Goal: Task Accomplishment & Management: Complete application form

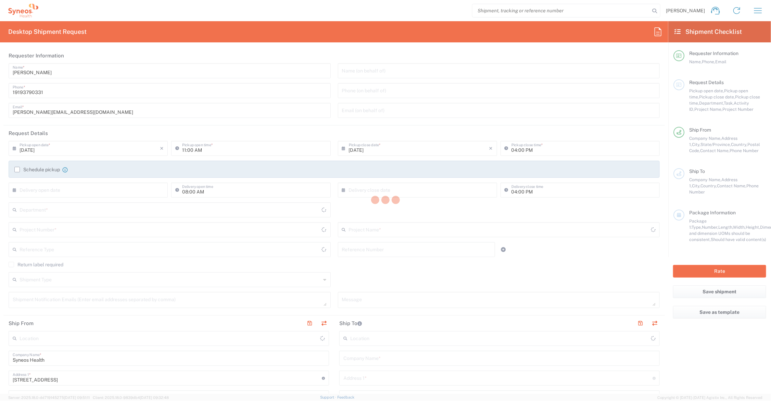
type input "[US_STATE]"
type input "[GEOGRAPHIC_DATA]"
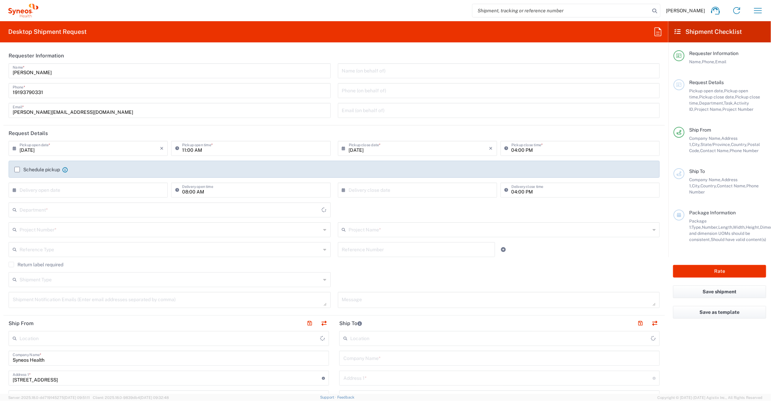
click at [95, 233] on input "text" at bounding box center [170, 229] width 301 height 12
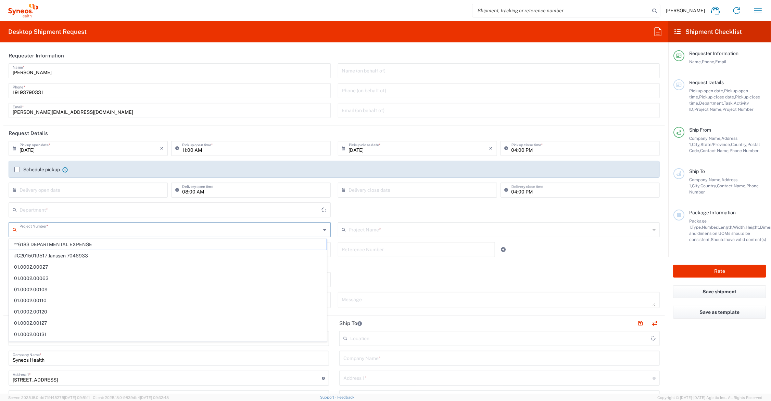
type input "Syneos Health Communications-[GEOGRAPHIC_DATA] [GEOGRAPHIC_DATA]"
type input "6156"
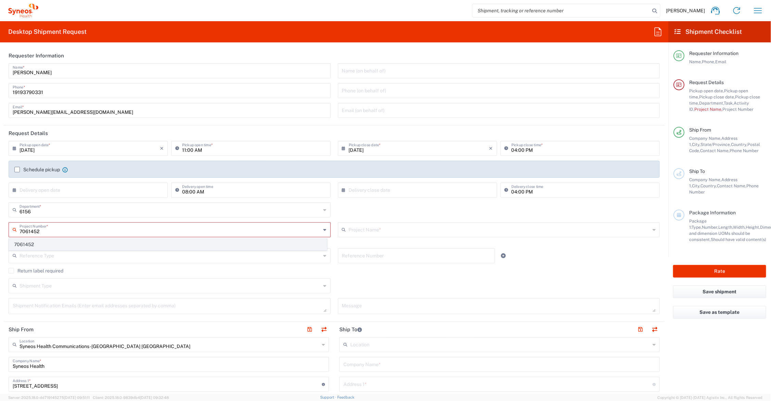
type input "7061452"
click at [61, 243] on span "7061452" at bounding box center [167, 245] width 317 height 11
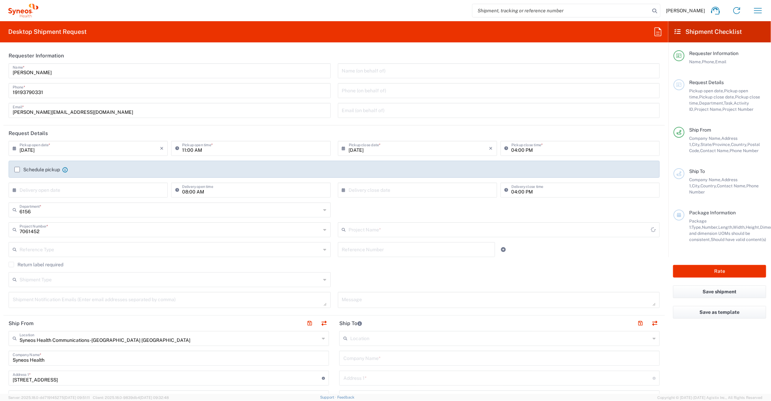
type input "4D-150-C003"
drag, startPoint x: 45, startPoint y: 111, endPoint x: 4, endPoint y: 110, distance: 41.1
click at [4, 110] on main "John Polandick Name * 19193790331 Phone * john.polandick@syneoshealth.com Email…" at bounding box center [333, 93] width 661 height 60
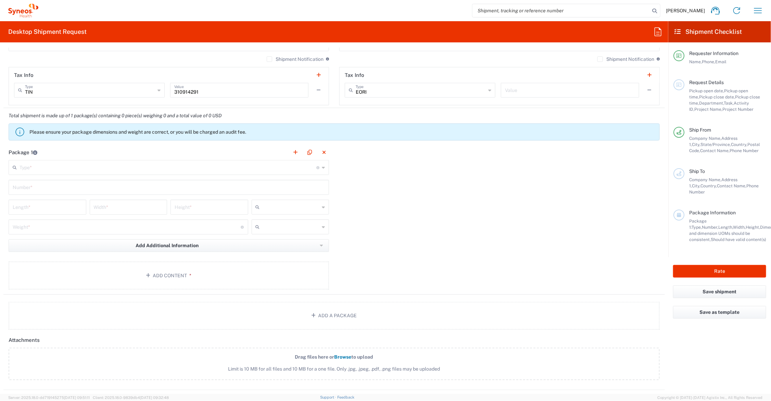
scroll to position [649, 0]
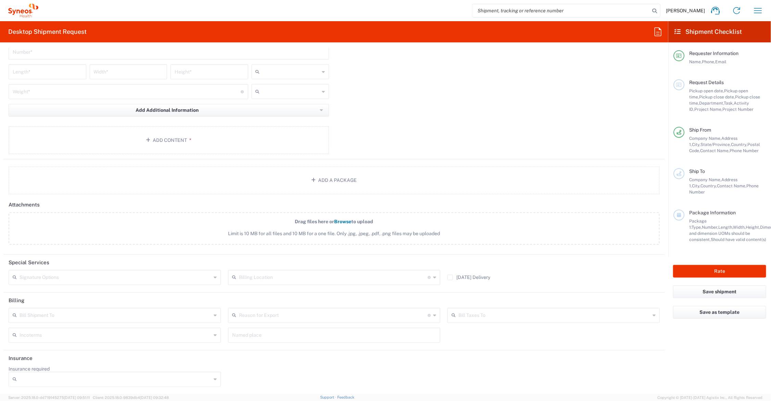
type input "catherine.rupp@syneoshealth.com"
click at [85, 274] on input "text" at bounding box center [116, 277] width 192 height 12
click at [80, 293] on span "Adult Signature Required" at bounding box center [113, 292] width 209 height 11
type input "Adult Signature Required"
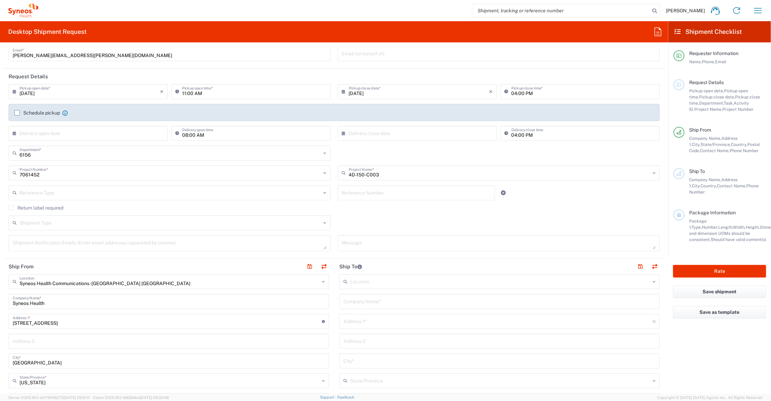
scroll to position [86, 0]
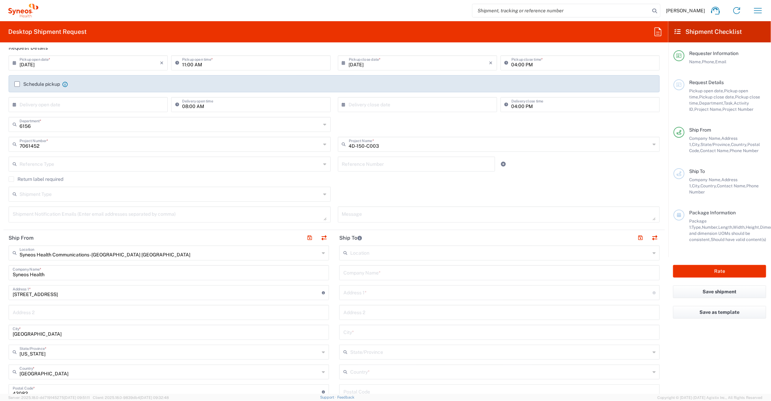
click at [384, 269] on input "text" at bounding box center [499, 273] width 312 height 12
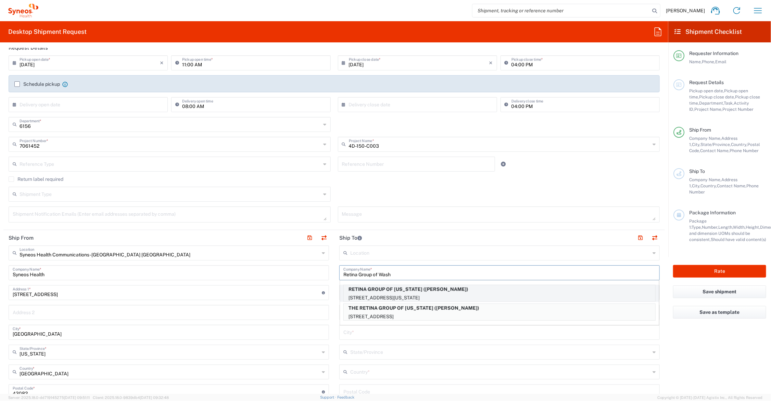
click at [433, 288] on p "RETINA GROUP OF WASHINGTON (MICHAEL LAI)" at bounding box center [499, 289] width 311 height 9
type input "RETINA GROUP OF WASHINGTON"
type input "5454 WISCONSIN AVE"
type input "CHEVY CHASE"
type input "US"
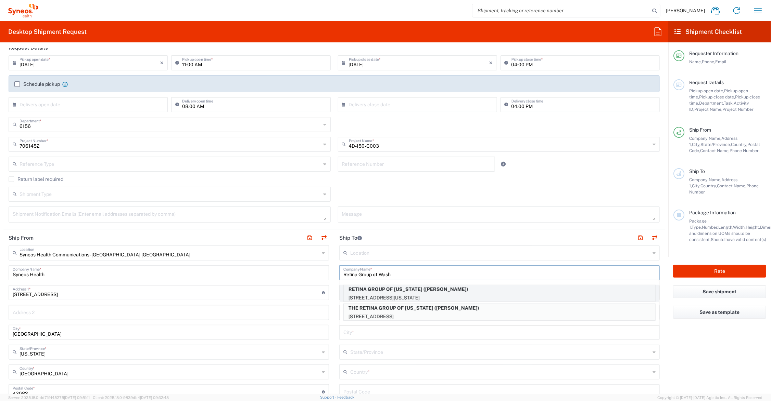
type input "MICHAEL LAI"
type input "3016568100"
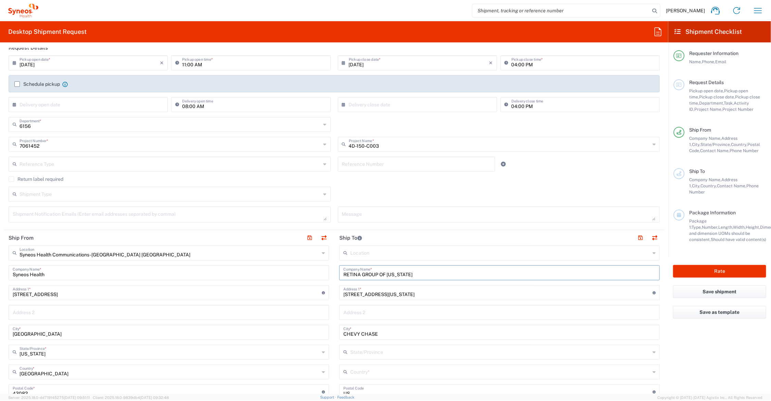
click at [388, 310] on input "text" at bounding box center [499, 312] width 312 height 12
type input "Suite 650"
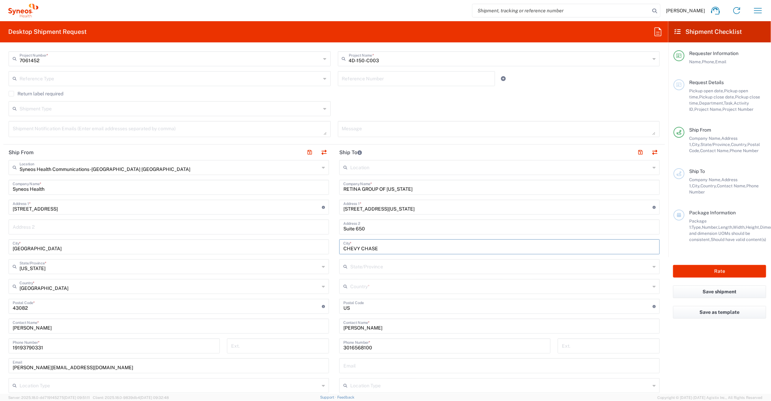
click at [375, 286] on input "text" at bounding box center [500, 286] width 300 height 12
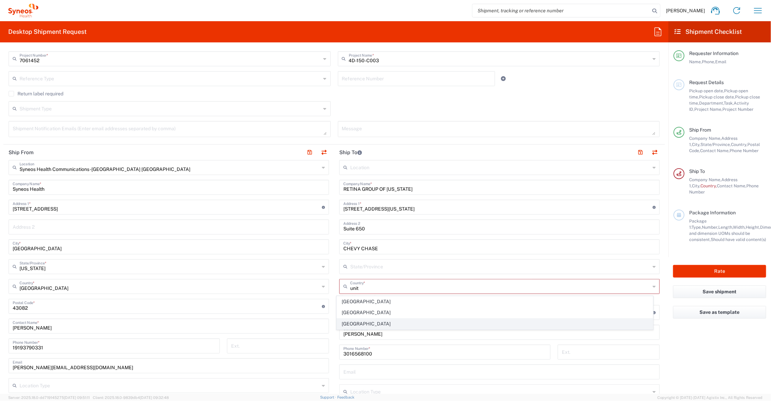
click at [355, 323] on span "[GEOGRAPHIC_DATA]" at bounding box center [495, 324] width 316 height 11
type input "[GEOGRAPHIC_DATA]"
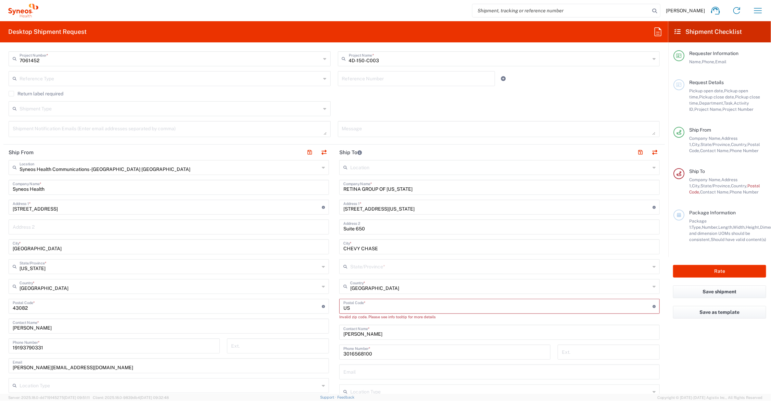
click at [370, 266] on input "text" at bounding box center [500, 266] width 300 height 12
click at [348, 280] on span "[US_STATE]" at bounding box center [495, 282] width 316 height 11
type input "[US_STATE]"
drag, startPoint x: 348, startPoint y: 308, endPoint x: 331, endPoint y: 308, distance: 17.5
click at [334, 308] on main "Location [PERSON_NAME] LLC-[GEOGRAPHIC_DATA] [GEOGRAPHIC_DATA] [GEOGRAPHIC_DATA…" at bounding box center [499, 307] width 331 height 294
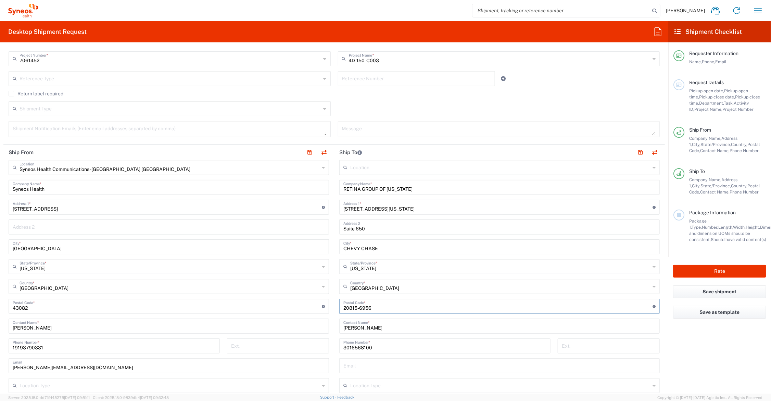
type input "20815-6956"
drag, startPoint x: 328, startPoint y: 323, endPoint x: 312, endPoint y: 323, distance: 16.1
click at [312, 323] on div "Ship From Syneos Health Communications-Westerville OH Location Syneos Health Co…" at bounding box center [333, 298] width 661 height 306
type input "Zakiya Rogers-Jacobs"
click at [406, 351] on div "3016568100 Phone Number *" at bounding box center [444, 346] width 211 height 15
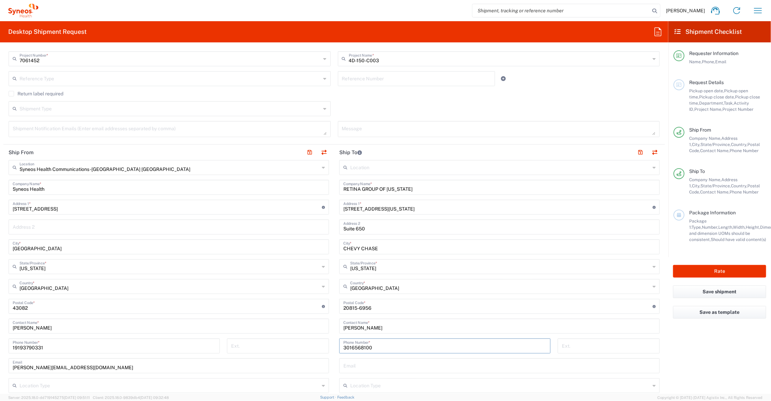
click at [406, 347] on input "3016568100" at bounding box center [444, 346] width 203 height 12
click at [635, 152] on button "button" at bounding box center [640, 153] width 10 height 10
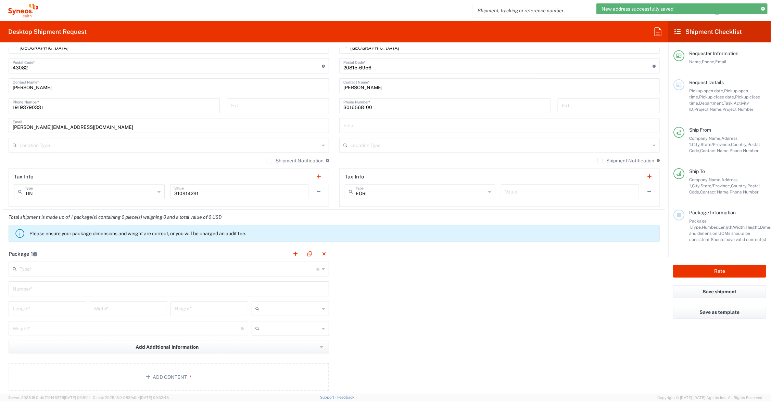
scroll to position [513, 0]
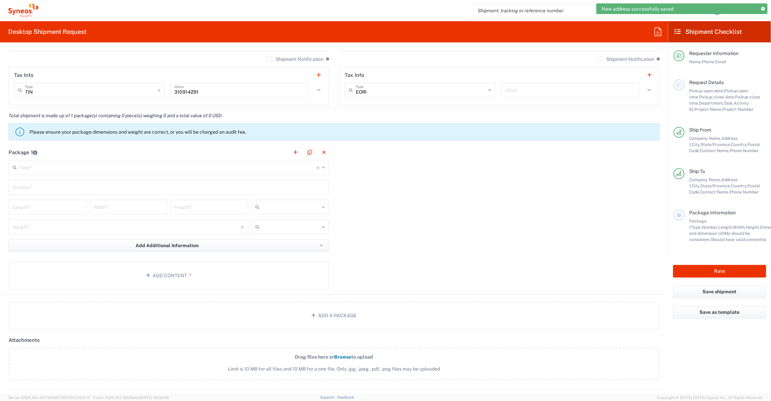
click at [93, 164] on input "text" at bounding box center [168, 167] width 297 height 12
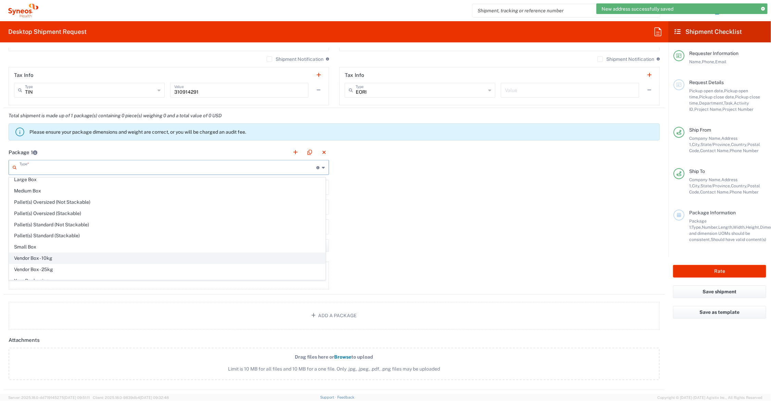
scroll to position [23, 0]
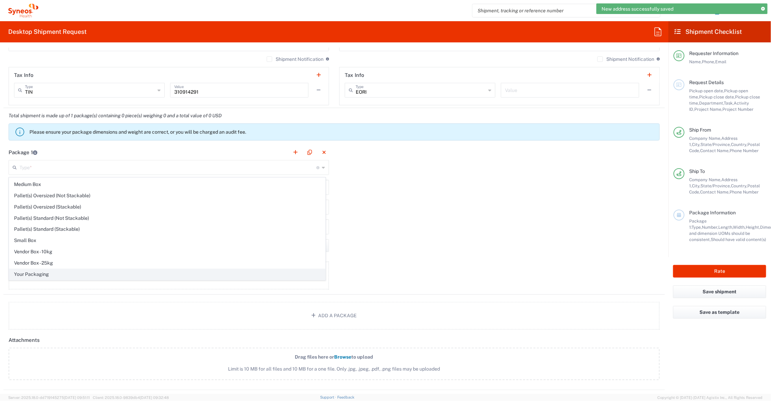
click at [50, 272] on span "Your Packaging" at bounding box center [167, 274] width 316 height 11
type input "Your Packaging"
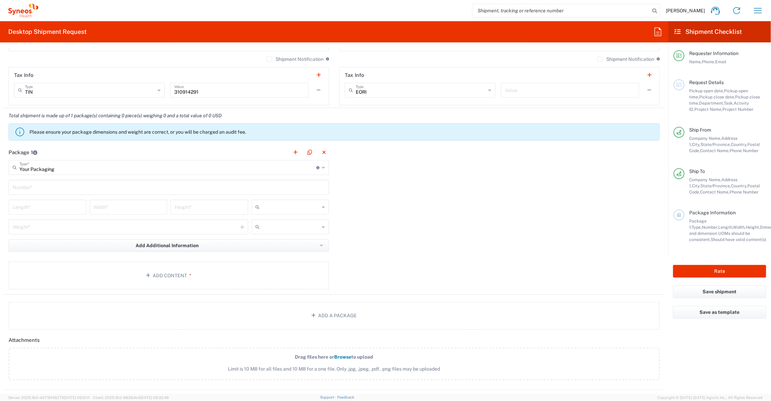
click at [47, 188] on input "text" at bounding box center [169, 187] width 312 height 12
type input "1"
click at [45, 204] on input "number" at bounding box center [47, 207] width 69 height 12
type input "21"
type input "15"
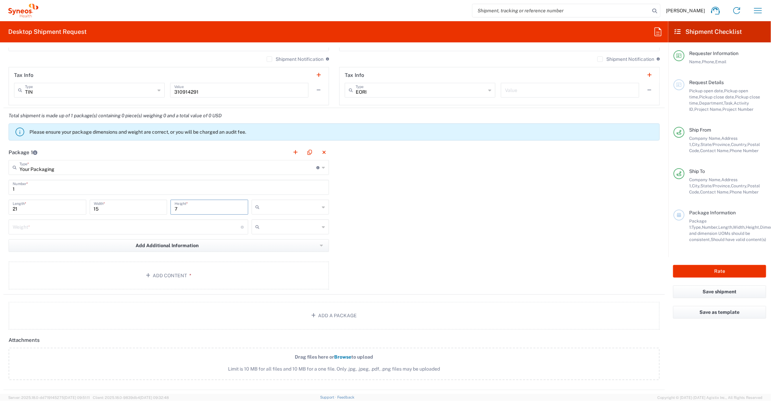
type input "7"
click at [54, 228] on input "number" at bounding box center [127, 227] width 228 height 12
type input "11"
click at [276, 208] on input "text" at bounding box center [290, 207] width 57 height 11
click at [271, 244] on span "in" at bounding box center [287, 245] width 75 height 11
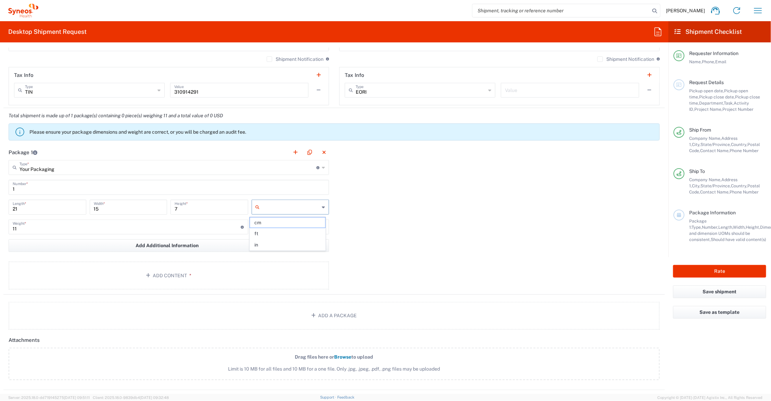
type input "in"
click at [269, 228] on input "text" at bounding box center [290, 227] width 57 height 11
click at [265, 254] on span "lbs" at bounding box center [287, 253] width 75 height 11
type input "lbs"
click at [168, 272] on button "Add Content *" at bounding box center [169, 276] width 320 height 28
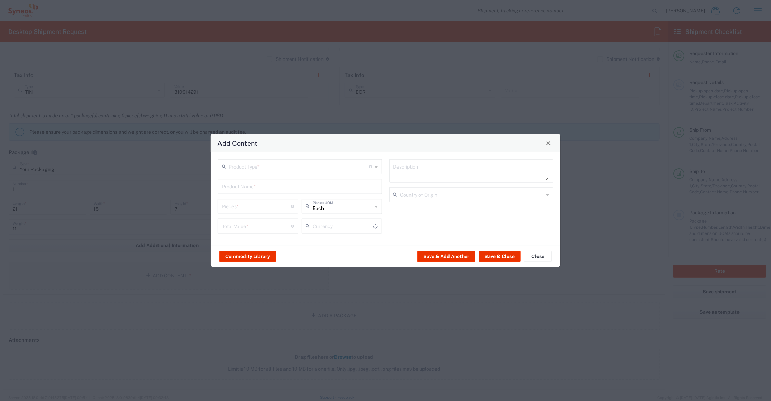
type input "US Dollar"
click at [240, 165] on input "text" at bounding box center [299, 166] width 141 height 12
click at [242, 181] on span "Documents" at bounding box center [300, 181] width 163 height 11
type input "Documents"
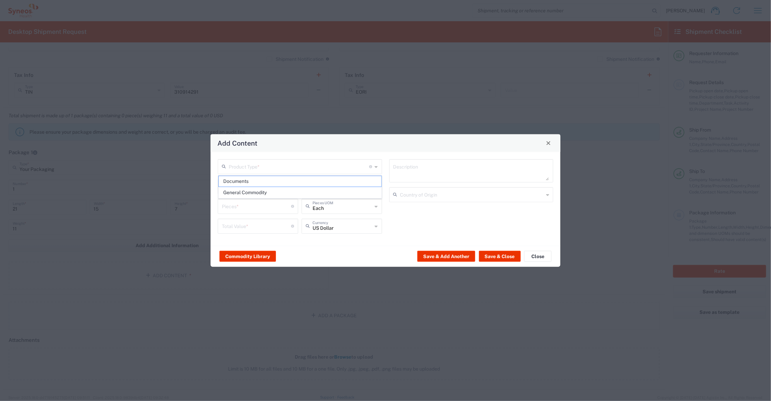
type input "1"
type textarea "Documents"
drag, startPoint x: 225, startPoint y: 206, endPoint x: 209, endPoint y: 207, distance: 15.8
click at [209, 207] on div "Add Content Documents Product Type * Document: Paper document generated interna…" at bounding box center [385, 200] width 771 height 401
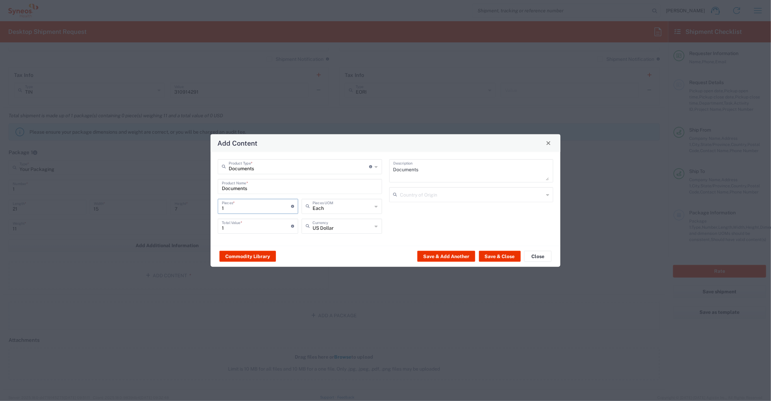
type input "16"
type input "164"
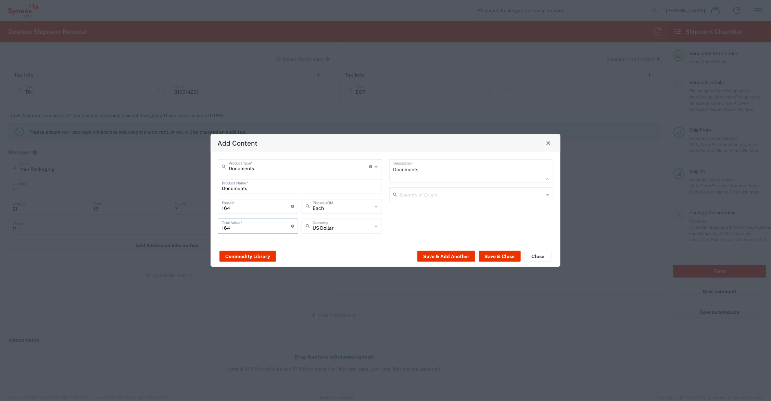
drag, startPoint x: 225, startPoint y: 229, endPoint x: 211, endPoint y: 229, distance: 14.4
click at [211, 229] on div "Documents Product Type * Document: Paper document generated internally by Syneo…" at bounding box center [385, 199] width 350 height 94
type input "85.00"
click at [447, 255] on button "Save & Add Another" at bounding box center [446, 256] width 58 height 11
click at [264, 187] on input "text" at bounding box center [300, 186] width 156 height 12
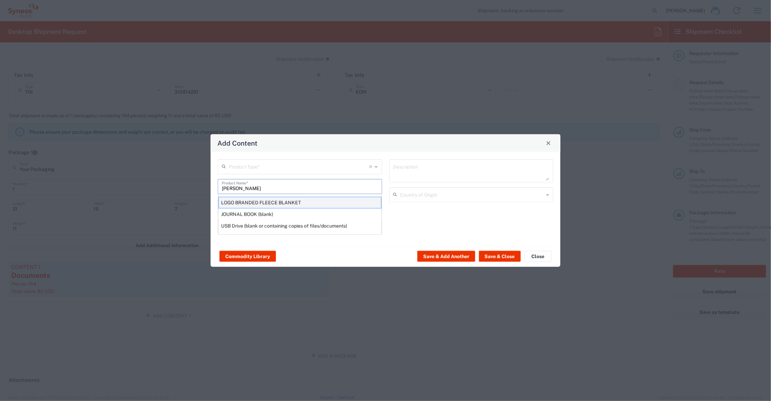
click at [267, 202] on div "LOGO BRANDED FLEECE BLANKET" at bounding box center [299, 203] width 163 height 12
type input "LOGO BRANDED FLEECE BLANKET"
type input "1"
type textarea "KNITTED POLYESTER"
type input "[GEOGRAPHIC_DATA]"
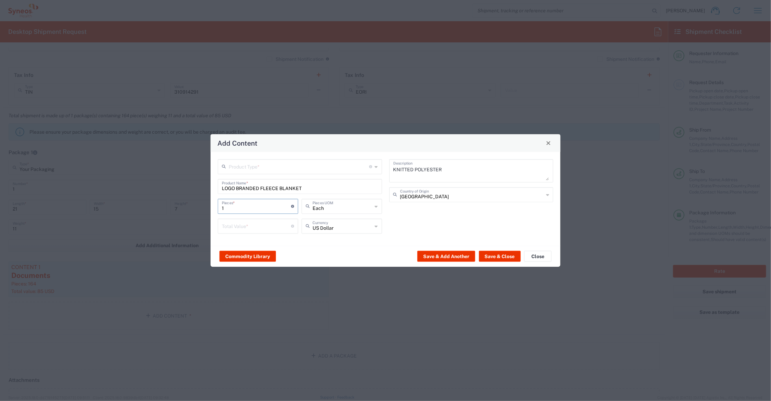
drag, startPoint x: 236, startPoint y: 205, endPoint x: 204, endPoint y: 206, distance: 31.8
click at [204, 206] on div "Add Content Product Type * Document: Paper document generated internally by Syn…" at bounding box center [385, 200] width 771 height 401
type input "4"
click at [240, 224] on input "number" at bounding box center [256, 226] width 69 height 12
type input "60.00"
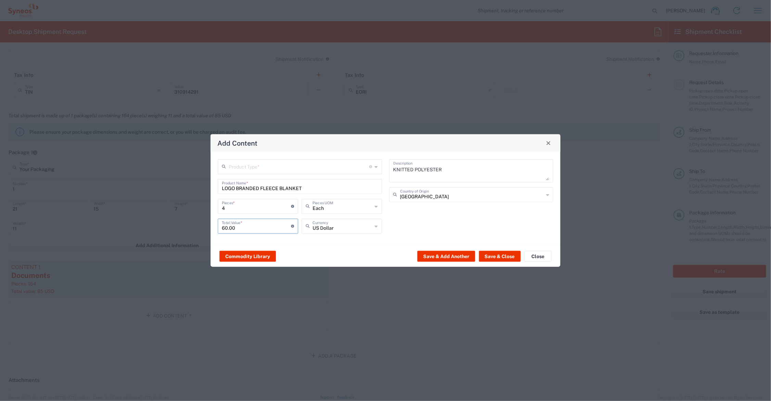
click at [254, 162] on input "text" at bounding box center [299, 166] width 141 height 12
click at [250, 193] on span "General Commodity" at bounding box center [300, 193] width 163 height 11
type input "General Commodity"
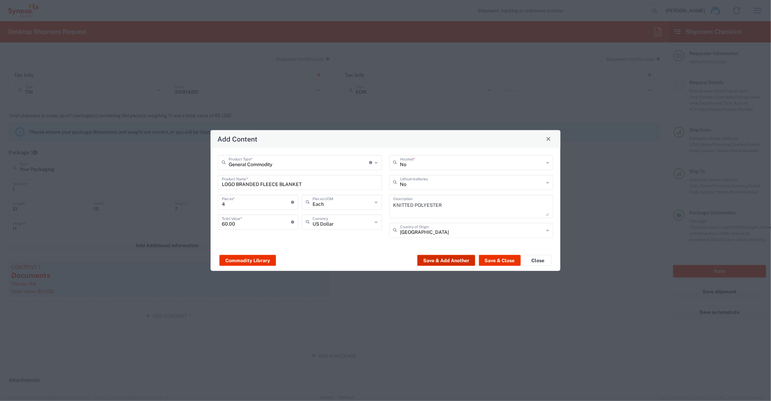
click at [440, 260] on button "Save & Add Another" at bounding box center [446, 260] width 58 height 11
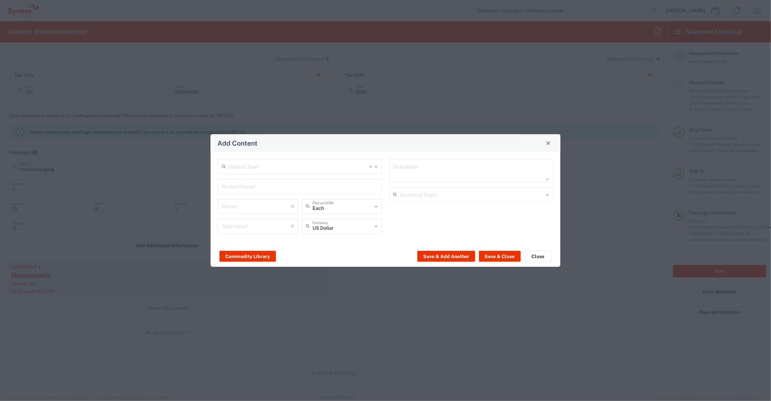
click at [274, 186] on input "text" at bounding box center [300, 186] width 156 height 12
click at [256, 202] on div "CANVAS TOTE BAG" at bounding box center [299, 203] width 163 height 12
type input "CANVAS TOTE BAG"
type input "1"
type textarea "CANVAS TOTE BAG"
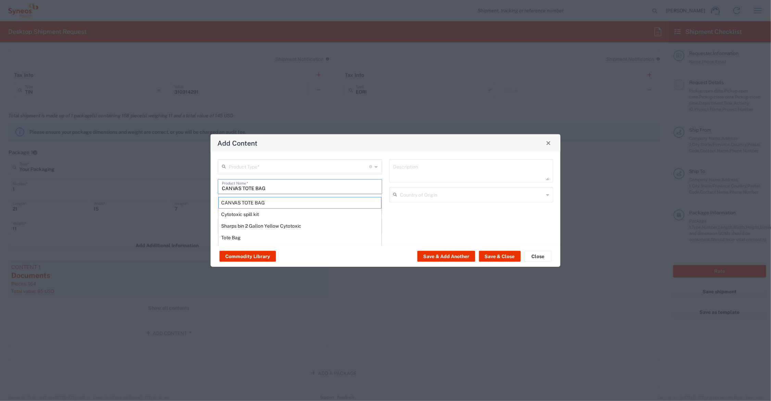
type input "[GEOGRAPHIC_DATA]"
drag, startPoint x: 236, startPoint y: 210, endPoint x: 209, endPoint y: 205, distance: 27.1
click at [209, 205] on div "Add Content Product Type * Document: Paper document generated internally by Syn…" at bounding box center [385, 200] width 771 height 401
type input "4"
click at [231, 226] on input "number" at bounding box center [256, 226] width 69 height 12
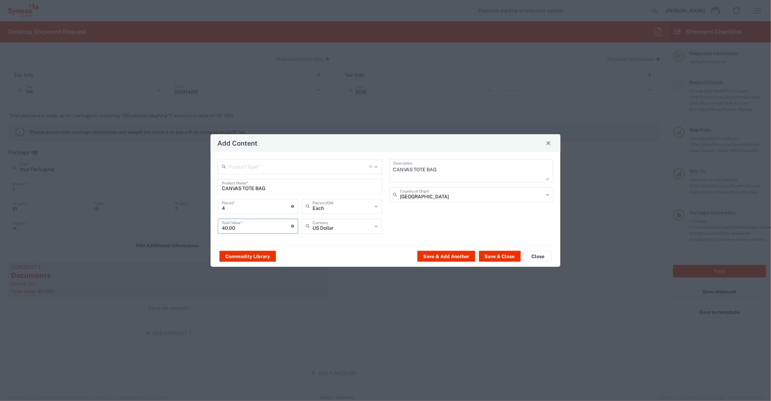
type input "40.00"
drag, startPoint x: 240, startPoint y: 168, endPoint x: 240, endPoint y: 175, distance: 6.2
click at [240, 168] on input "text" at bounding box center [299, 166] width 141 height 12
click at [248, 193] on span "General Commodity" at bounding box center [300, 193] width 163 height 11
type input "General Commodity"
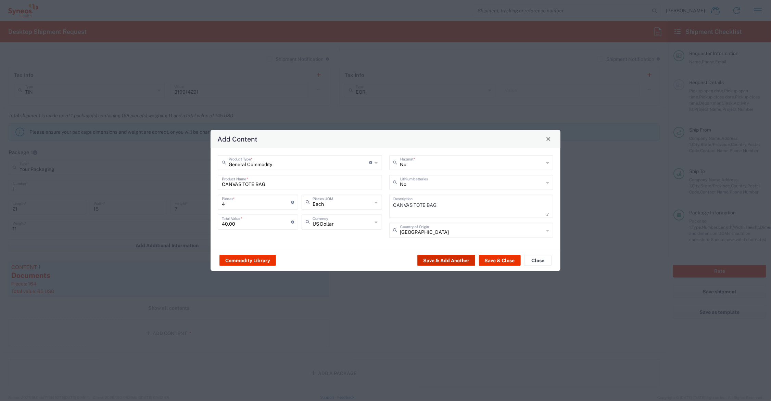
click at [453, 257] on button "Save & Add Another" at bounding box center [446, 260] width 58 height 11
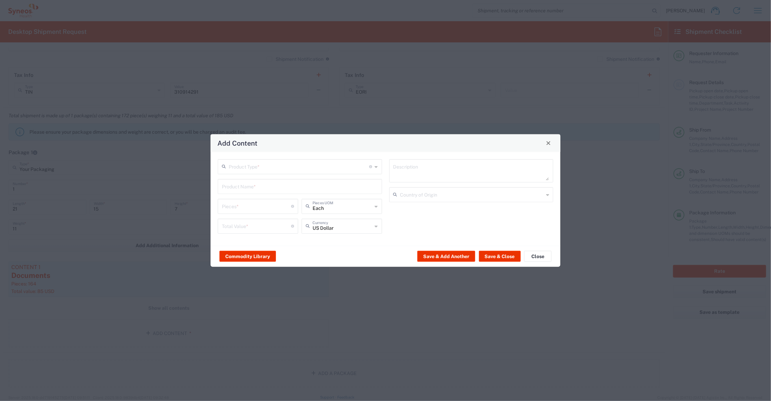
click at [300, 185] on input "text" at bounding box center [300, 186] width 156 height 12
click at [261, 209] on div "MAGNIFIER" at bounding box center [299, 214] width 163 height 12
type input "MAGNIFIER"
type input "1"
type textarea "METAL AND GLASS"
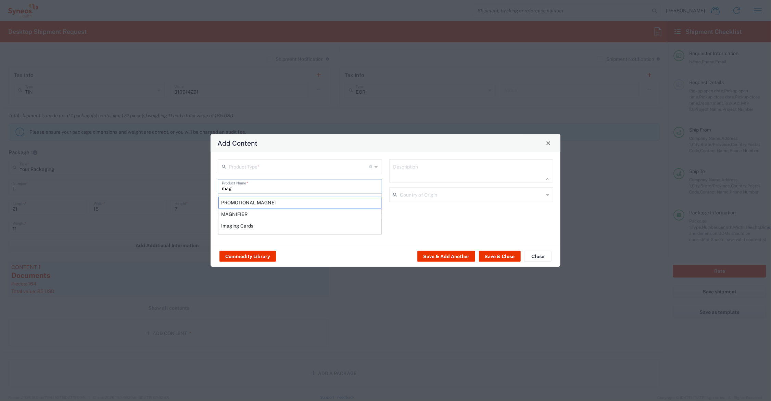
type input "[GEOGRAPHIC_DATA]"
drag, startPoint x: 250, startPoint y: 208, endPoint x: 189, endPoint y: 204, distance: 61.7
click at [189, 204] on div "Add Content Product Type * Document: Paper document generated internally by Syn…" at bounding box center [385, 200] width 771 height 401
type input "4"
click at [234, 227] on input "number" at bounding box center [256, 226] width 69 height 12
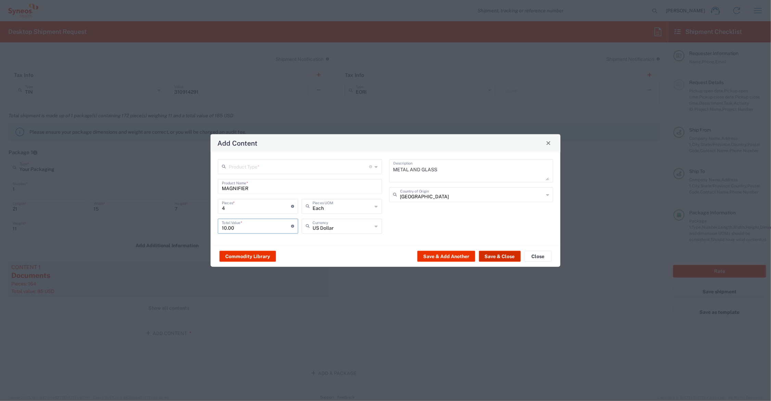
click at [501, 255] on button "Save & Close" at bounding box center [500, 256] width 42 height 11
type input "10"
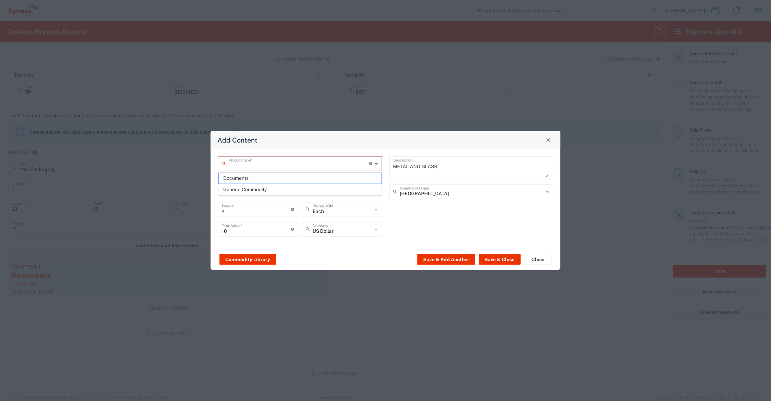
click at [298, 163] on input "text" at bounding box center [299, 163] width 141 height 12
click at [289, 187] on span "General Commodity" at bounding box center [300, 189] width 163 height 11
type input "General Commodity"
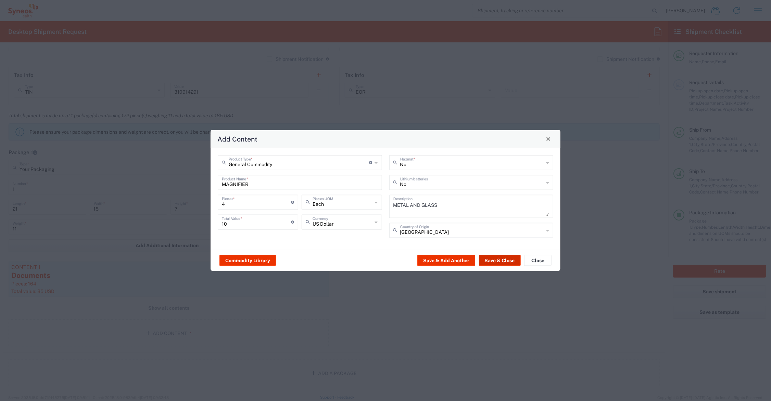
click at [505, 262] on button "Save & Close" at bounding box center [500, 260] width 42 height 11
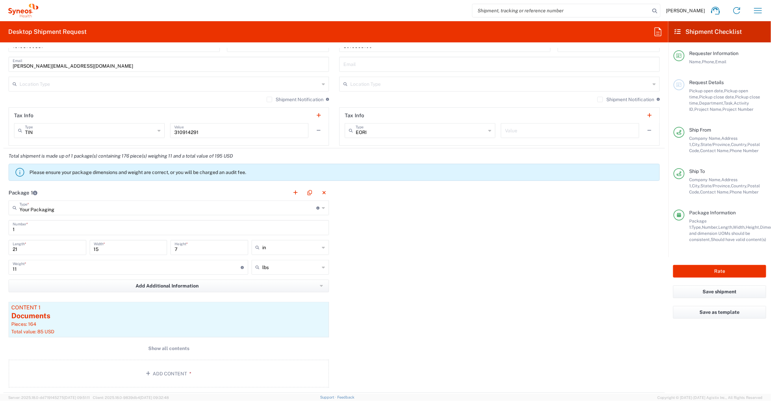
scroll to position [342, 0]
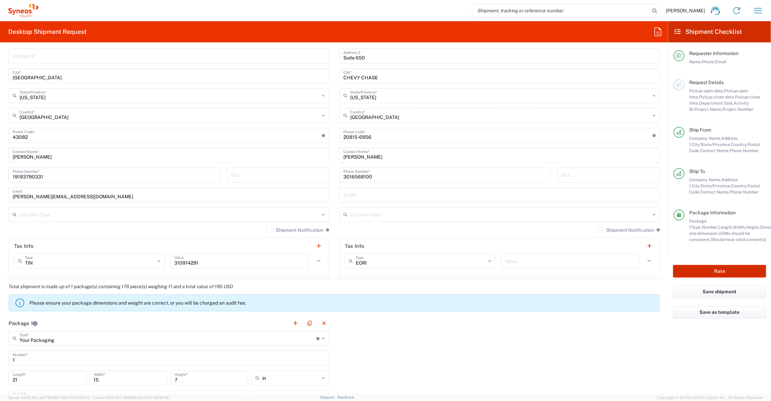
click at [696, 269] on button "Rate" at bounding box center [719, 271] width 93 height 13
type input "7061452"
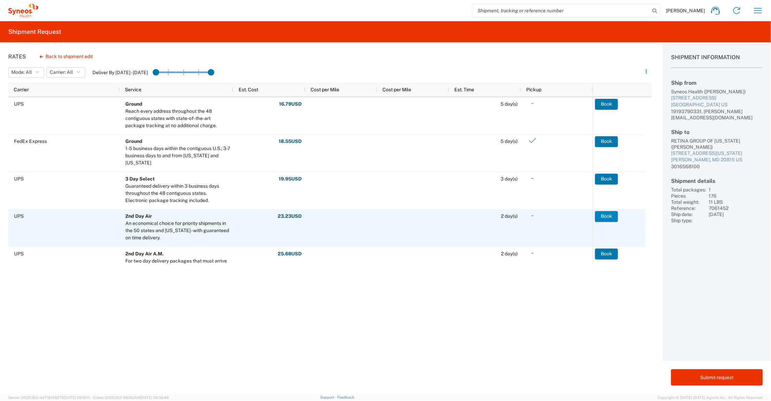
click at [606, 216] on button "Book" at bounding box center [606, 216] width 23 height 11
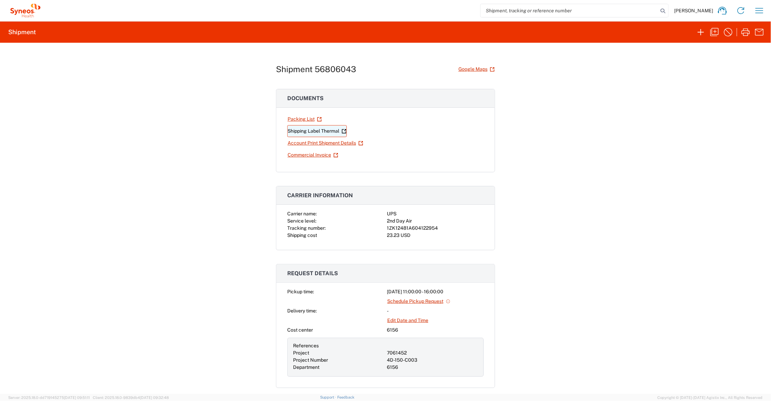
click at [328, 130] on link "Shipping Label Thermal" at bounding box center [317, 131] width 60 height 12
click at [713, 29] on icon "button" at bounding box center [714, 32] width 11 height 11
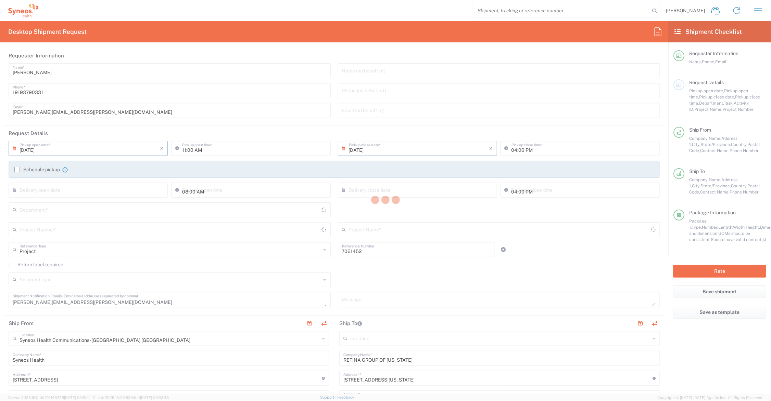
type input "[US_STATE]"
type input "Your Packaging"
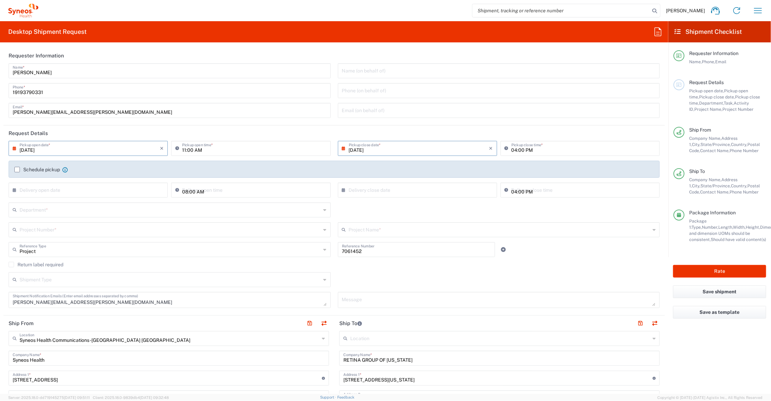
click at [56, 209] on input "text" at bounding box center [170, 210] width 301 height 12
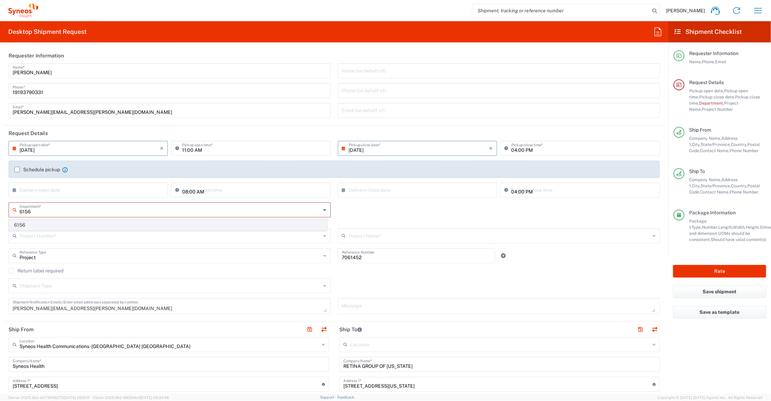
type input "6156"
click at [26, 225] on span "6156" at bounding box center [167, 225] width 317 height 11
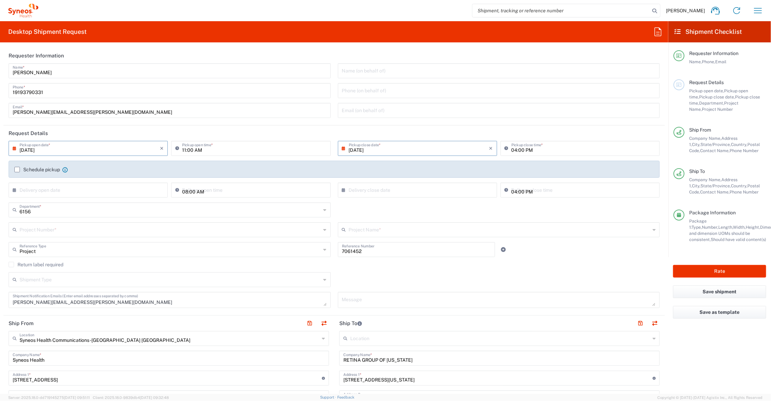
click at [42, 231] on input "text" at bounding box center [170, 229] width 301 height 12
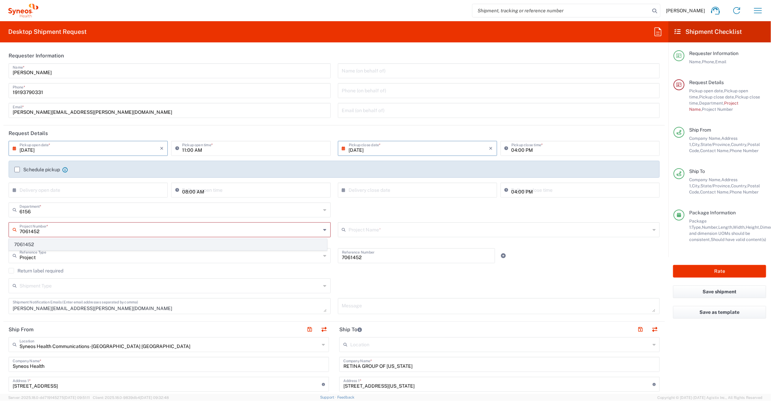
type input "7061452"
click at [36, 242] on span "7061452" at bounding box center [167, 245] width 317 height 11
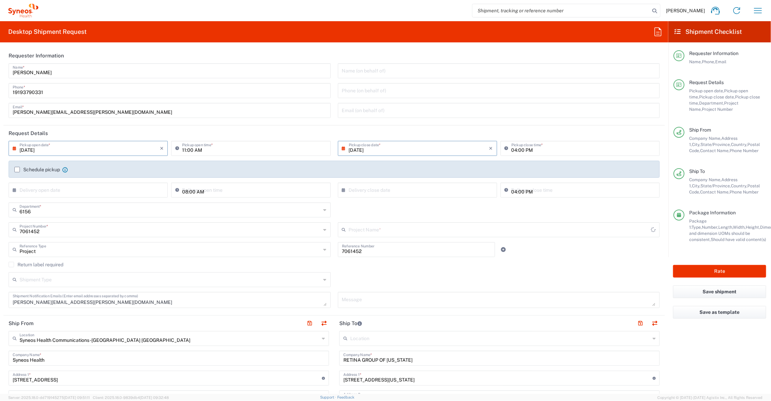
type input "4D-150-C003"
drag, startPoint x: 369, startPoint y: 250, endPoint x: 326, endPoint y: 250, distance: 42.4
click at [328, 251] on div "Project Reference Type Project Account Type Activity ID Airline Appointment Num…" at bounding box center [334, 252] width 658 height 20
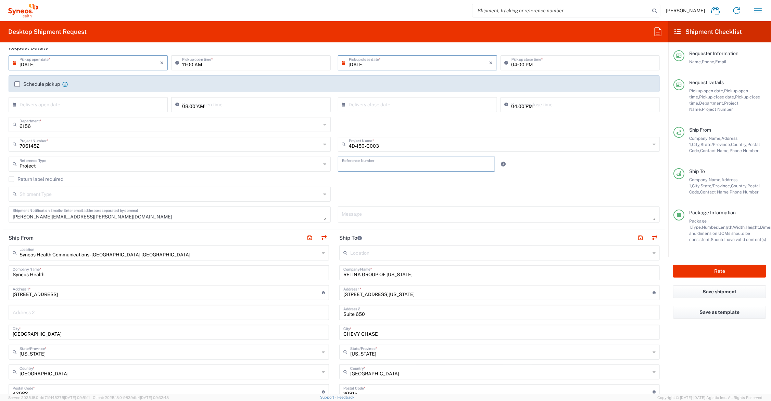
scroll to position [171, 0]
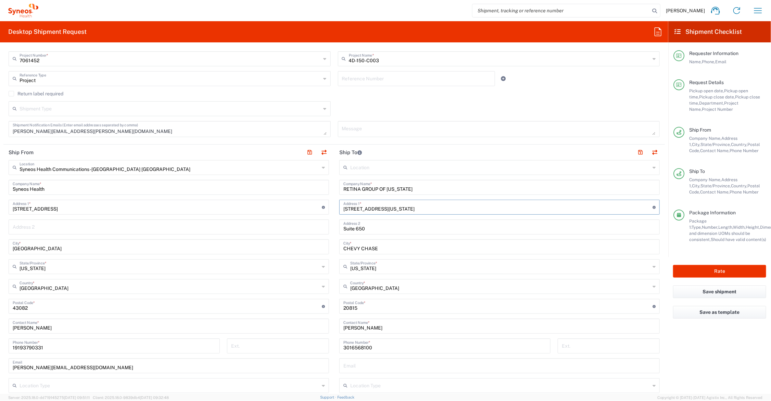
drag, startPoint x: 380, startPoint y: 207, endPoint x: 332, endPoint y: 207, distance: 47.9
click at [334, 207] on main "Location [PERSON_NAME] LLC-[GEOGRAPHIC_DATA] [GEOGRAPHIC_DATA] [GEOGRAPHIC_DATA…" at bounding box center [499, 303] width 331 height 287
type input "8270 Willow Oaks Corp. Drive"
click at [381, 227] on input "Suite 650" at bounding box center [499, 227] width 312 height 12
type input "Suite 600"
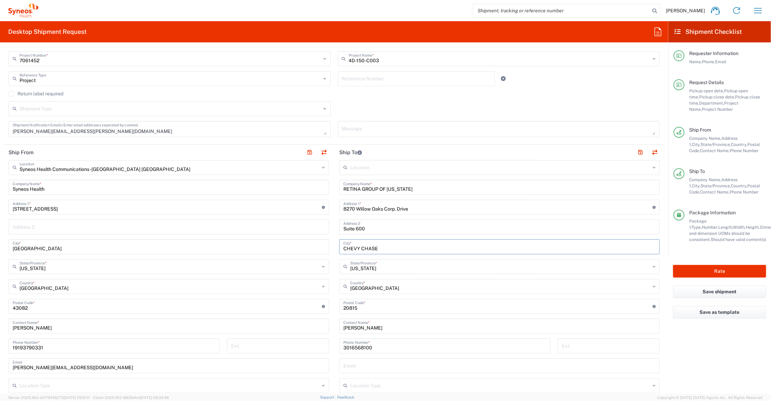
drag, startPoint x: 308, startPoint y: 248, endPoint x: 298, endPoint y: 241, distance: 12.8
click at [295, 247] on div "Ship From Syneos Health Communications-Westerville OH Location Syneos Health Co…" at bounding box center [333, 298] width 661 height 306
type input "Fairfax"
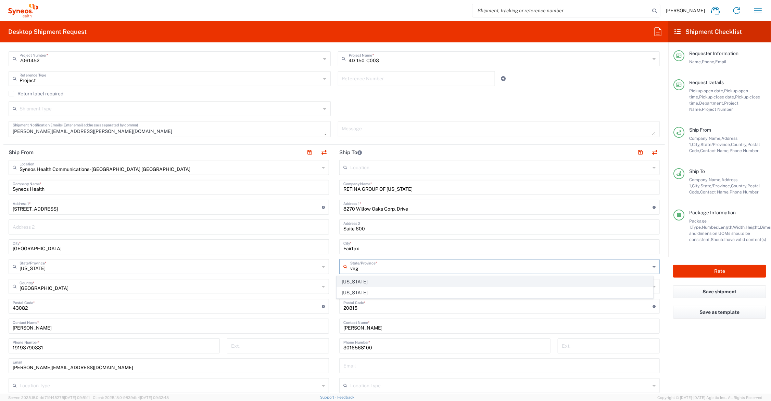
click at [353, 280] on span "[US_STATE]" at bounding box center [495, 282] width 316 height 11
type input "[US_STATE]"
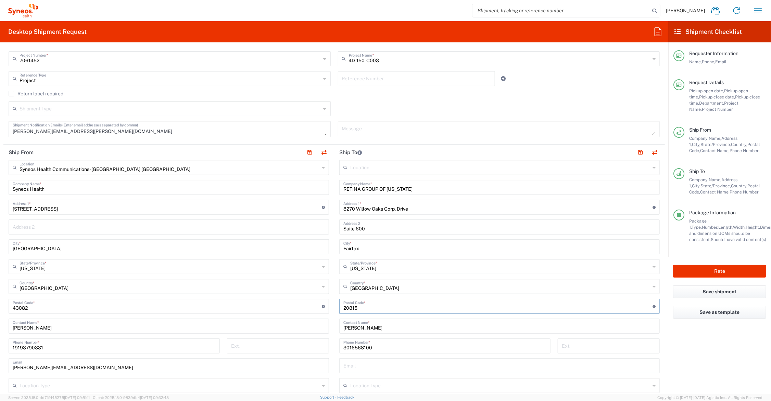
drag, startPoint x: 357, startPoint y: 307, endPoint x: 331, endPoint y: 305, distance: 26.1
click at [334, 305] on main "Location [PERSON_NAME] LLC-[GEOGRAPHIC_DATA] [GEOGRAPHIC_DATA] [GEOGRAPHIC_DATA…" at bounding box center [499, 303] width 331 height 287
type input "22031-4630"
drag, startPoint x: 392, startPoint y: 326, endPoint x: 324, endPoint y: 322, distance: 68.6
click at [324, 322] on div "Ship From Syneos Health Communications-Westerville OH Location Syneos Health Co…" at bounding box center [333, 298] width 661 height 306
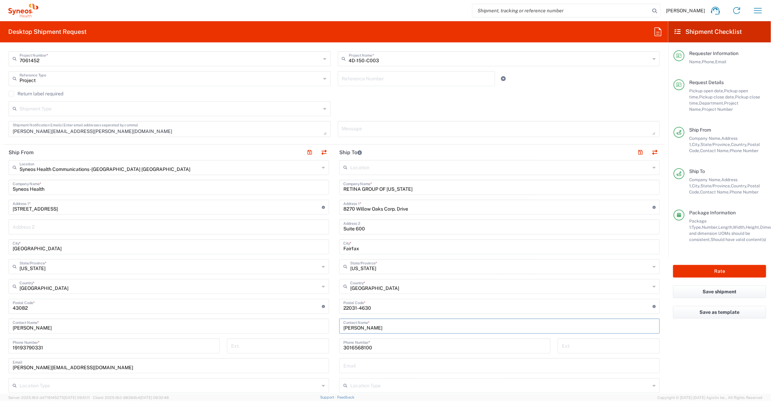
type input "Katrina Arias"
click at [352, 347] on input "7063-698-9335" at bounding box center [444, 346] width 203 height 12
type input "703-698-9335"
click at [635, 151] on button "button" at bounding box center [640, 153] width 10 height 10
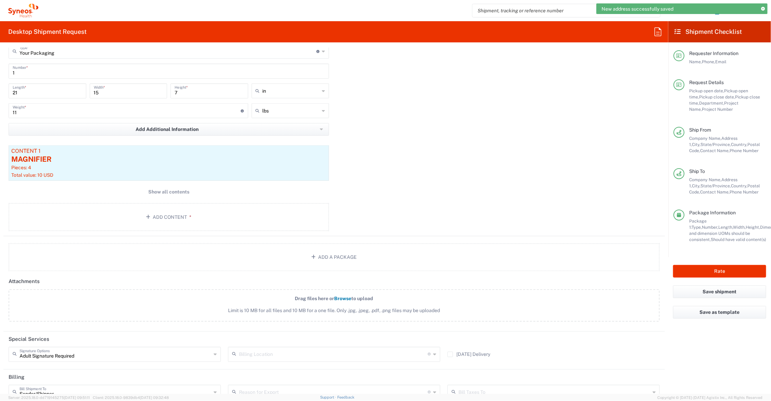
scroll to position [684, 0]
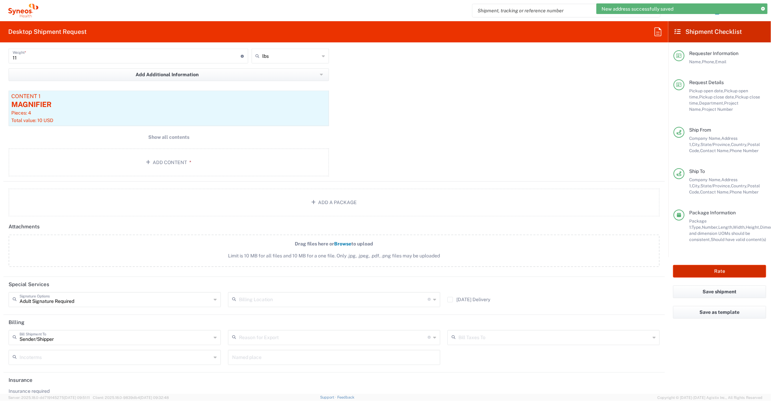
click at [695, 269] on button "Rate" at bounding box center [719, 271] width 93 height 13
type input "7061452"
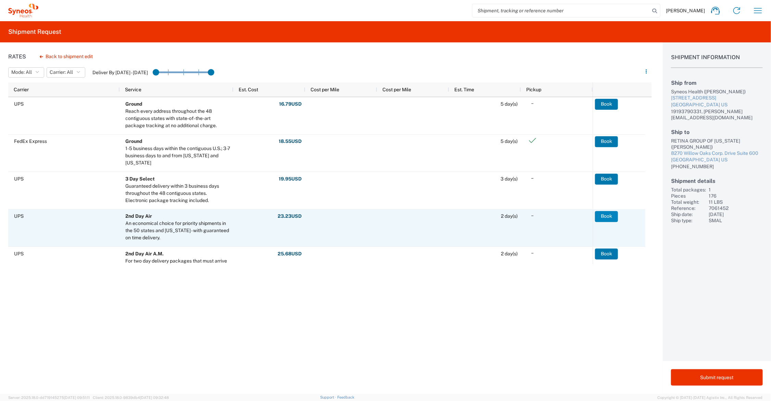
click at [601, 218] on button "Book" at bounding box center [606, 216] width 23 height 11
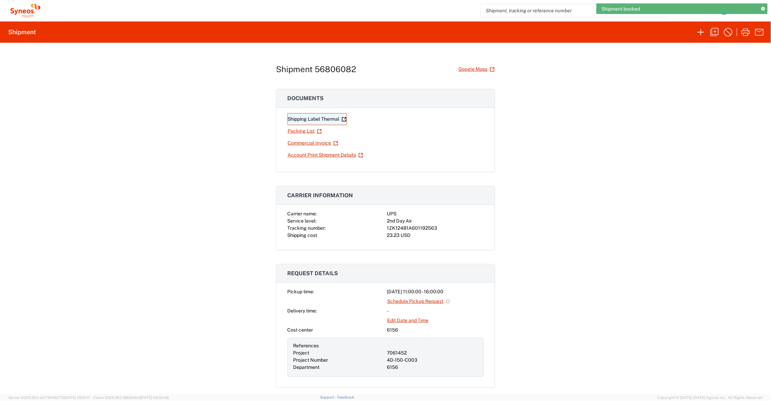
click at [315, 117] on link "Shipping Label Thermal" at bounding box center [317, 119] width 60 height 12
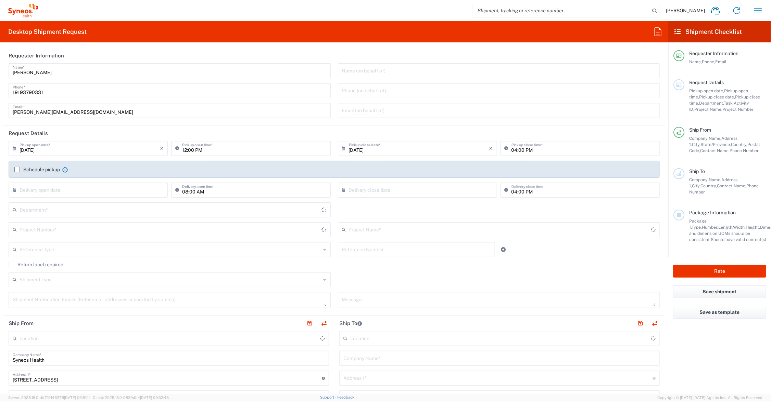
type input "[GEOGRAPHIC_DATA]"
type input "[US_STATE]"
type input "6156"
type input "Syneos Health Communications-[GEOGRAPHIC_DATA] [GEOGRAPHIC_DATA]"
click at [374, 229] on input "text" at bounding box center [499, 229] width 301 height 12
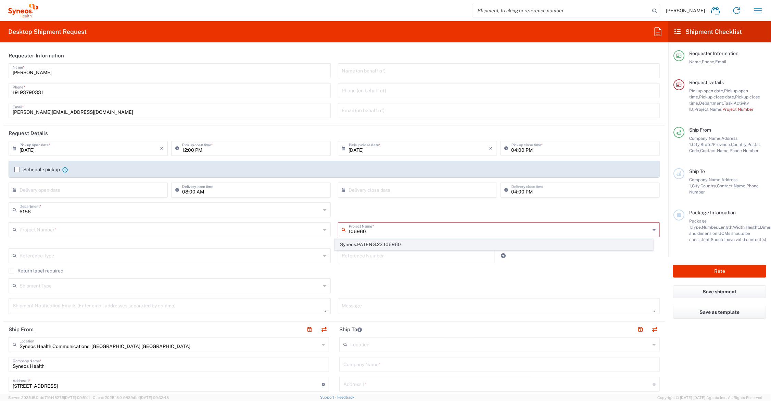
click at [374, 242] on span "Syneos.PATENG.22.106960" at bounding box center [493, 245] width 317 height 11
type input "Syneos.PATENG.22.106960"
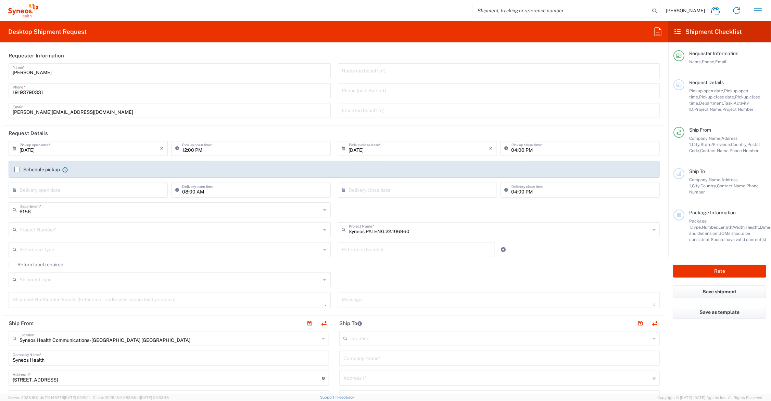
type input "COMM.STUDO.IC.106960"
drag, startPoint x: 369, startPoint y: 299, endPoint x: 369, endPoint y: 295, distance: 3.4
click at [369, 298] on textarea at bounding box center [499, 300] width 314 height 12
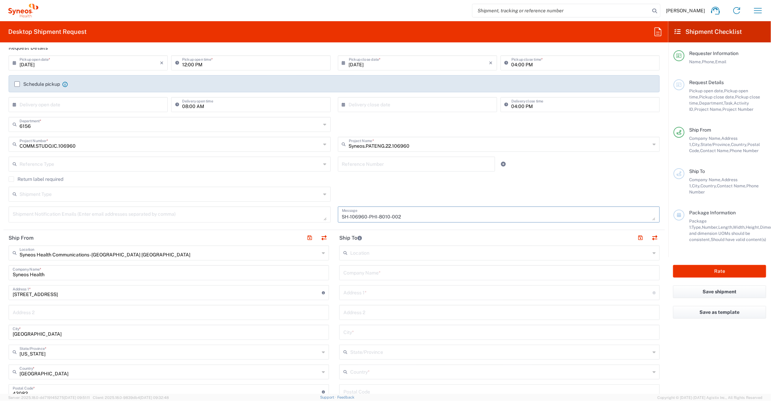
type textarea "SH-106960-PHI-8010-002"
click at [392, 273] on input "text" at bounding box center [499, 273] width 312 height 12
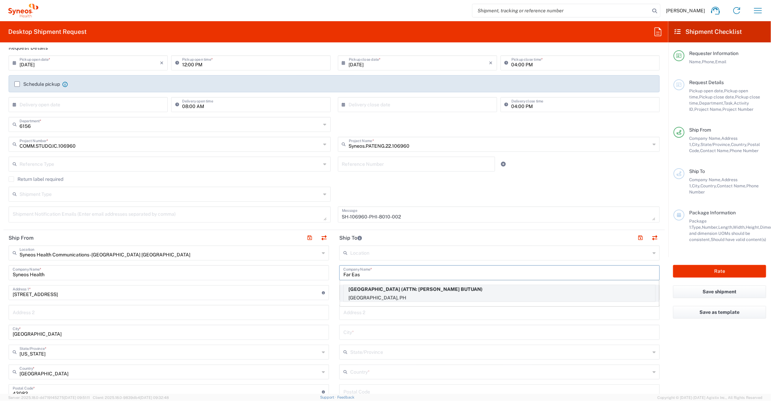
click at [445, 289] on p "[GEOGRAPHIC_DATA] (ATTN: [PERSON_NAME] BUTUAN)" at bounding box center [499, 289] width 311 height 9
type input "[GEOGRAPHIC_DATA]"
type input "DAHLIA AVE - NOVALICHES"
type input "[GEOGRAPHIC_DATA]"
type input "PH"
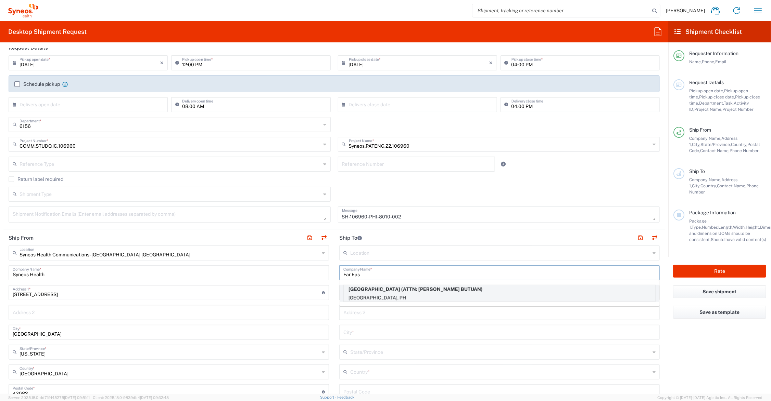
type input "ATTN: [PERSON_NAME] BUTUAN"
type input "9062486959"
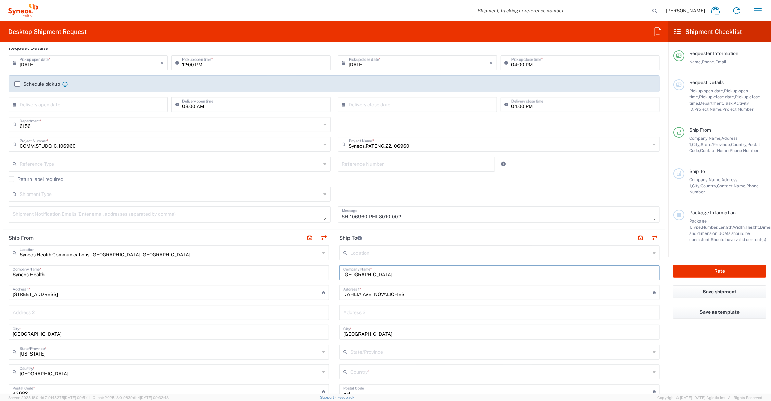
click at [379, 312] on input "text" at bounding box center [499, 312] width 312 height 12
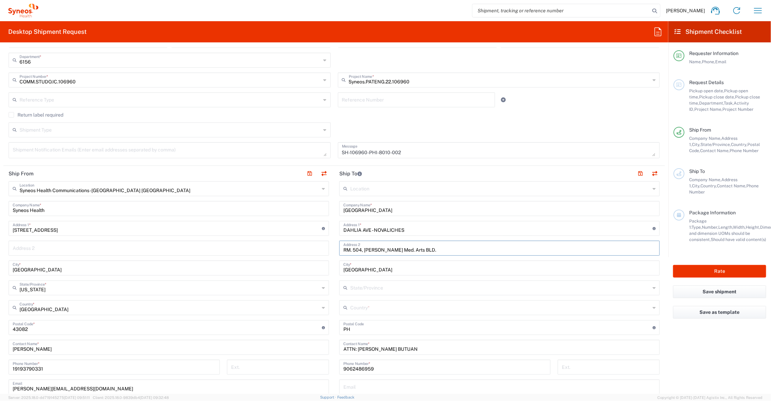
scroll to position [171, 0]
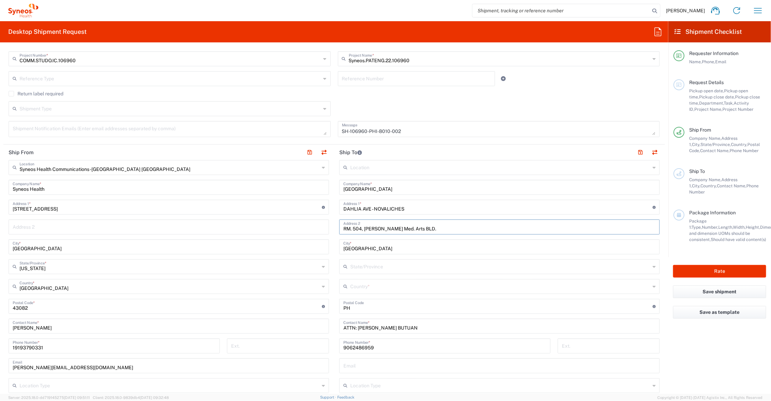
type input "RM. 504, [PERSON_NAME] Med. Arts BLD."
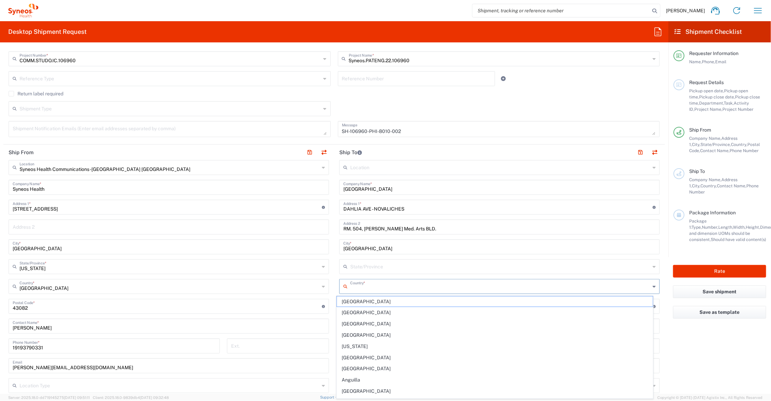
click at [374, 286] on input "text" at bounding box center [500, 286] width 300 height 12
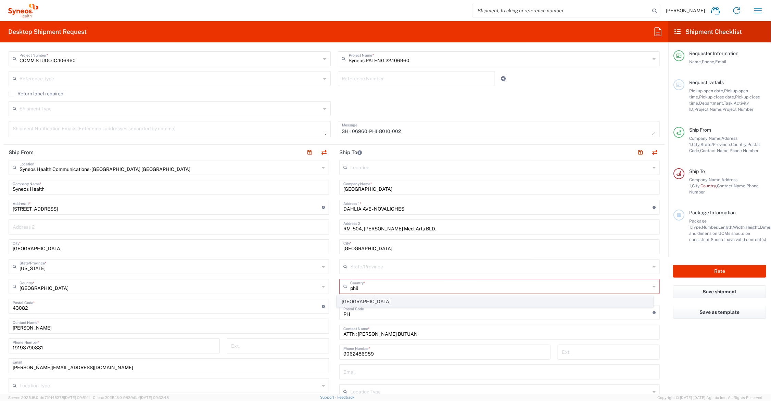
click at [360, 300] on span "[GEOGRAPHIC_DATA]" at bounding box center [495, 302] width 316 height 11
type input "[GEOGRAPHIC_DATA]"
type input "Sender/Shipper"
type input "Delivery Duty Paid"
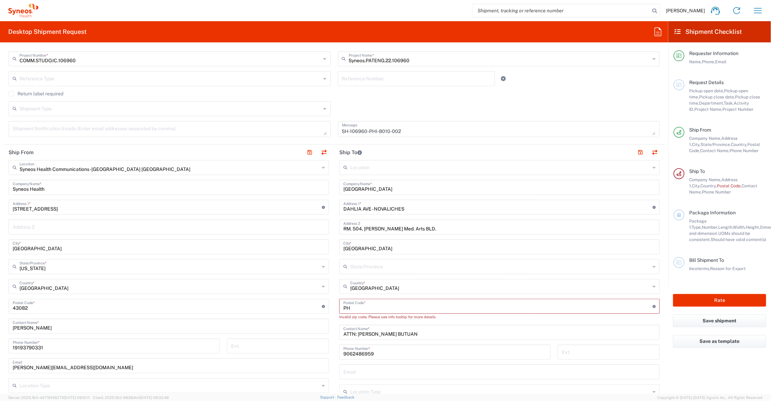
click at [375, 266] on input "text" at bounding box center [500, 266] width 300 height 12
click at [329, 288] on main "Syneos Health Communications-[GEOGRAPHIC_DATA] [GEOGRAPHIC_DATA] Location Syneo…" at bounding box center [168, 303] width 331 height 287
drag, startPoint x: 365, startPoint y: 310, endPoint x: 334, endPoint y: 309, distance: 30.5
click at [334, 309] on main "Location [PERSON_NAME] LLC-[GEOGRAPHIC_DATA] [GEOGRAPHIC_DATA] [GEOGRAPHIC_DATA…" at bounding box center [499, 307] width 331 height 294
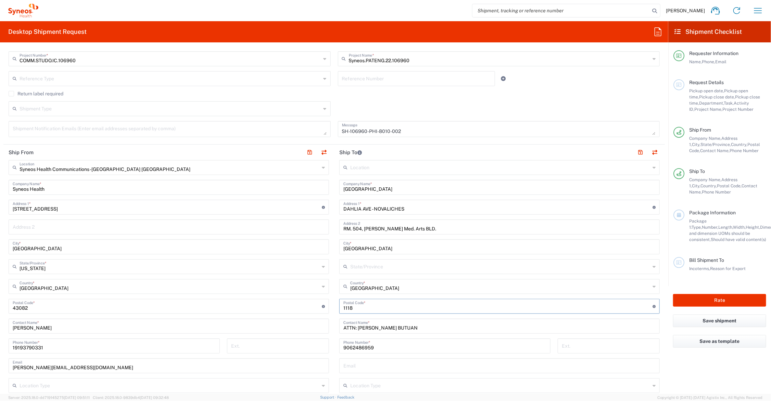
type input "1118"
type input "[PERSON_NAME]"
type input "09209127756"
click at [635, 150] on button "button" at bounding box center [640, 153] width 10 height 10
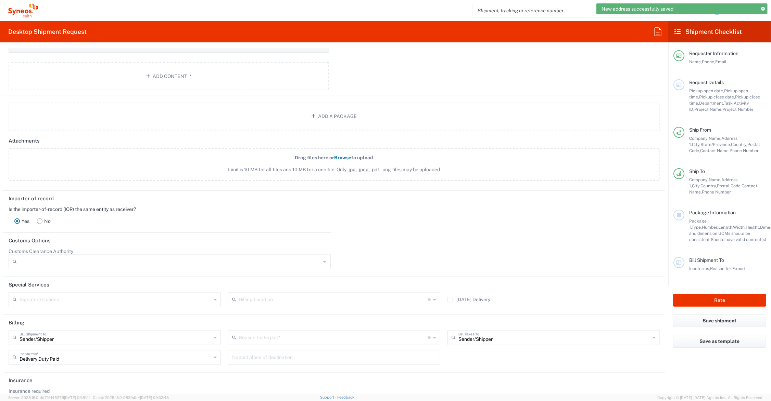
scroll to position [735, 0]
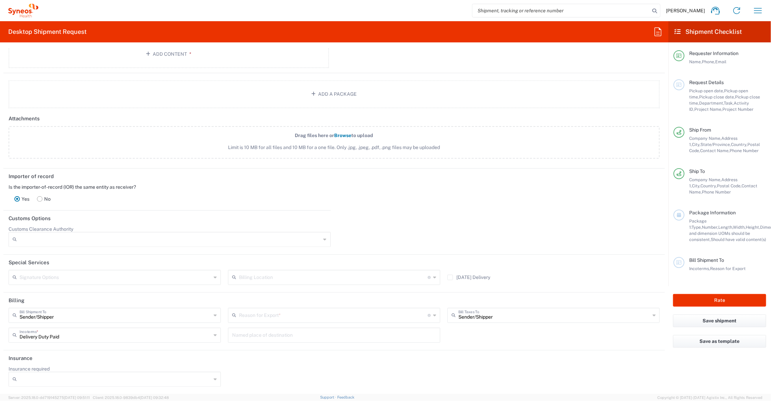
click at [93, 277] on input "text" at bounding box center [116, 277] width 192 height 12
click at [78, 291] on span "Adult Signature Required" at bounding box center [113, 292] width 209 height 11
type input "Adult Signature Required"
click at [433, 315] on icon at bounding box center [434, 315] width 3 height 11
click at [341, 388] on span "Sold" at bounding box center [331, 386] width 209 height 11
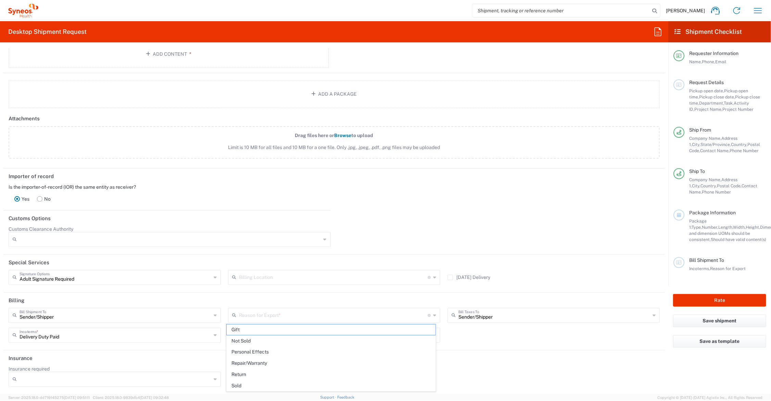
type input "Sold"
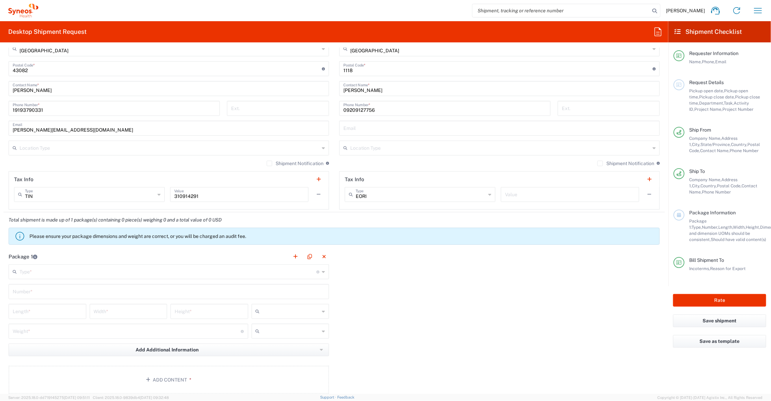
scroll to position [478, 0]
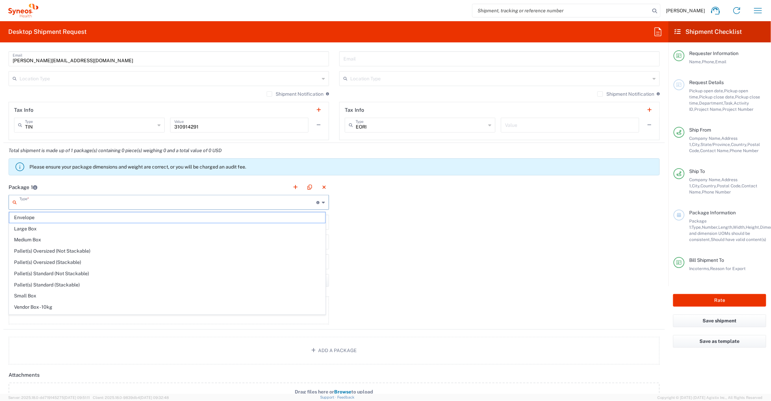
click at [38, 197] on input "text" at bounding box center [168, 202] width 297 height 12
click at [39, 239] on span "Medium Box" at bounding box center [167, 240] width 316 height 11
type input "Medium Box"
type input "13"
type input "11.5"
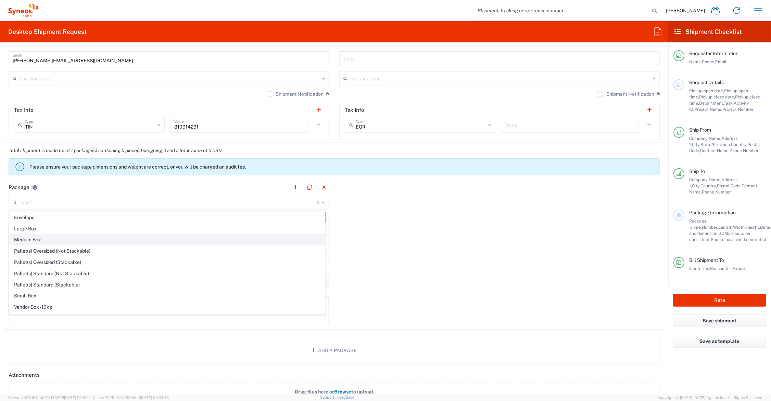
type input "2.5"
type input "in"
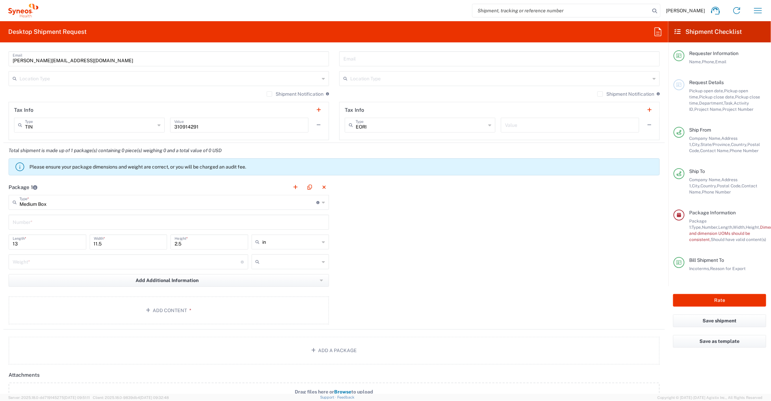
click at [40, 221] on input "text" at bounding box center [169, 222] width 312 height 12
type input "1"
click at [50, 260] on input "number" at bounding box center [127, 262] width 228 height 12
type input "6"
click at [263, 265] on input "text" at bounding box center [290, 262] width 57 height 11
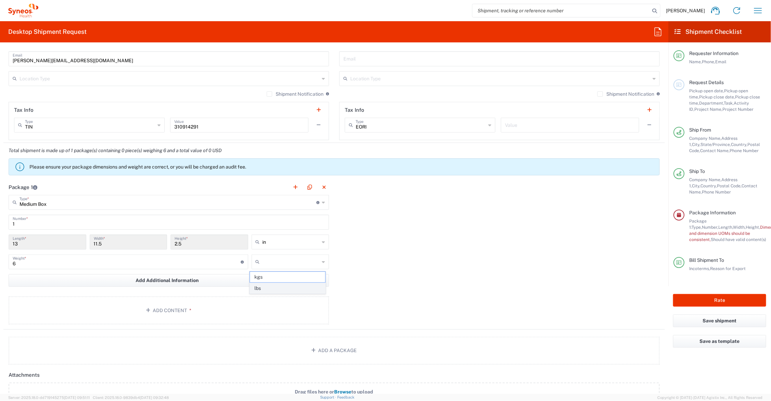
click at [267, 287] on span "lbs" at bounding box center [287, 288] width 75 height 11
type input "lbs"
click at [181, 308] on button "Add Content *" at bounding box center [169, 311] width 320 height 28
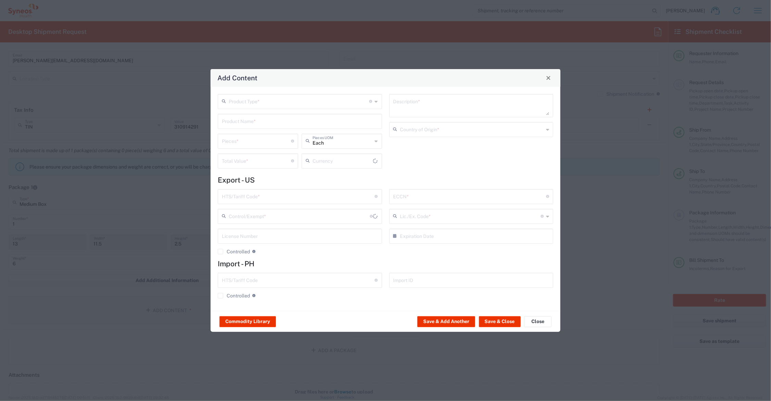
type input "US Dollar"
click at [248, 120] on input "text" at bounding box center [300, 121] width 156 height 12
click at [234, 134] on div "I/E CARDS 5X7'; 2 SHEETS PRINTED LAMINATED PAPER" at bounding box center [299, 138] width 163 height 12
type input "I/E CARDS 5X7'; 2 SHEETS PRINTED LAMINATED PAPER"
type input "1"
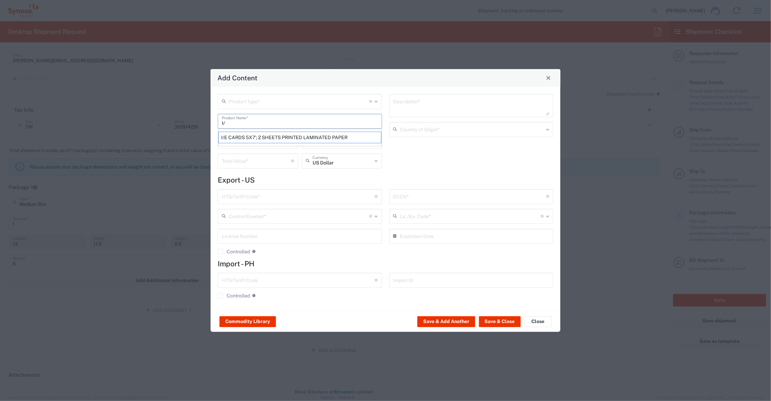
type textarea "I/E CARDS 5X7'; 2 SHEETS PRINTED LAMINATED PAPER"
type input "[GEOGRAPHIC_DATA]"
type input "4911.99.8000"
type input "BIS"
type input "EAR99"
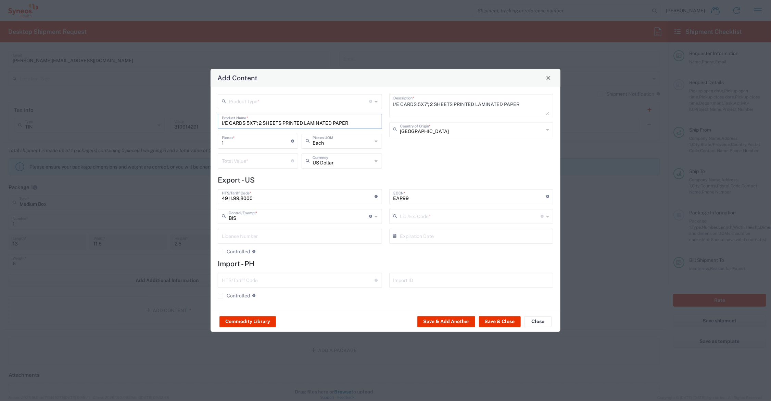
type input "NLR - No License Required"
drag, startPoint x: 231, startPoint y: 139, endPoint x: 215, endPoint y: 142, distance: 16.7
click at [215, 142] on div "Product Type * Document: Paper document generated internally by Syneos, a clien…" at bounding box center [299, 133] width 171 height 79
type input "3"
click at [243, 161] on input "number" at bounding box center [256, 161] width 69 height 12
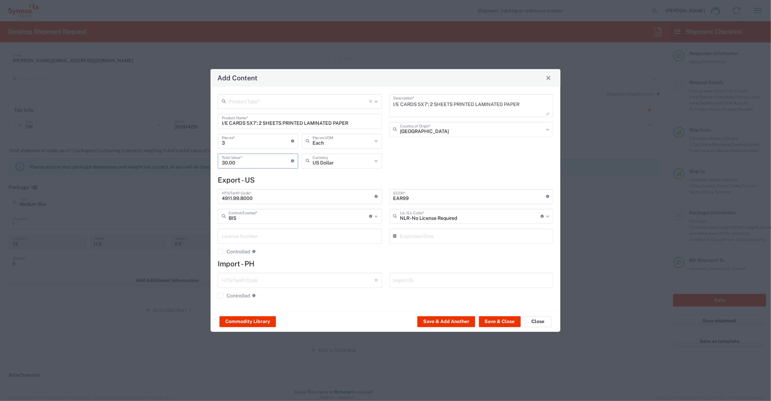
type input "30.00"
click at [288, 102] on input "text" at bounding box center [299, 101] width 141 height 12
click at [269, 126] on span "General Commodity" at bounding box center [300, 127] width 163 height 11
type input "General Commodity"
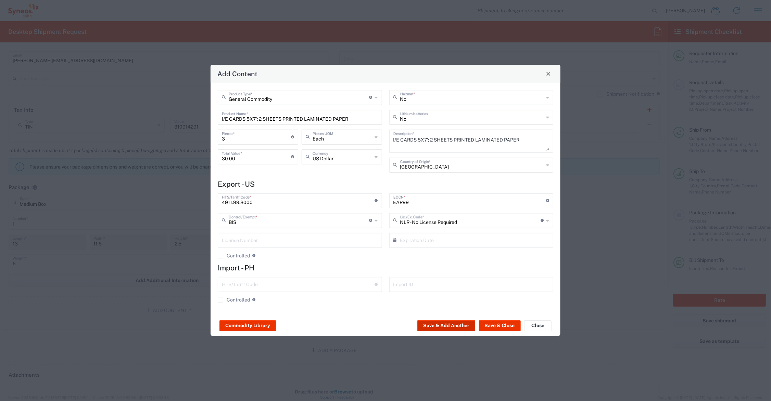
click at [439, 325] on button "Save & Add Another" at bounding box center [446, 326] width 58 height 11
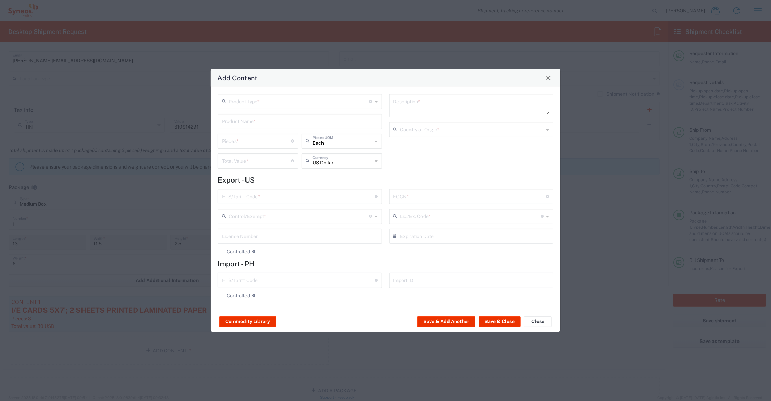
click at [250, 118] on input "text" at bounding box center [300, 121] width 156 height 12
click at [254, 134] on div "MINI PROTOCOL BOOKLET (140 PAGE)" at bounding box center [299, 138] width 163 height 12
type input "MINI PROTOCOL BOOKLET (140 PAGE)"
type input "1"
type textarea "6'x7', PRINTED LAMINATED PAPER"
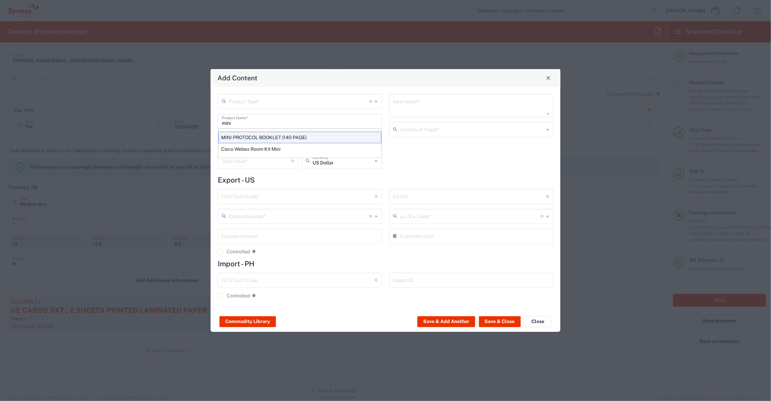
type input "[GEOGRAPHIC_DATA]"
type input "4901.99.0050"
type input "BIS"
type input "EAR99"
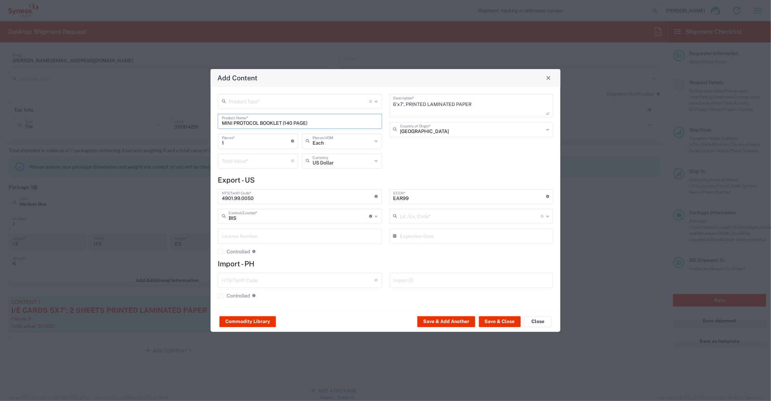
type input "NLR - No License Required"
drag, startPoint x: 216, startPoint y: 139, endPoint x: 211, endPoint y: 138, distance: 4.9
click at [211, 139] on div "Product Type * Document: Paper document generated internally by Syneos, a clien…" at bounding box center [385, 199] width 350 height 224
type input "3"
click at [234, 161] on input "number" at bounding box center [256, 161] width 69 height 12
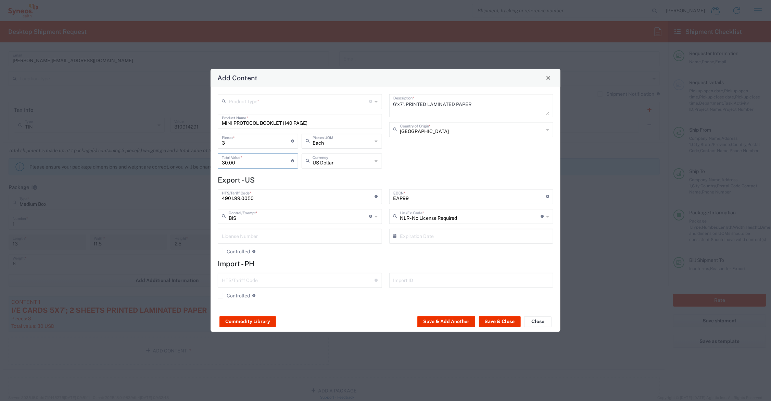
type input "30.00"
click at [266, 101] on input "text" at bounding box center [299, 101] width 141 height 12
click at [257, 126] on span "General Commodity" at bounding box center [300, 127] width 163 height 11
type input "General Commodity"
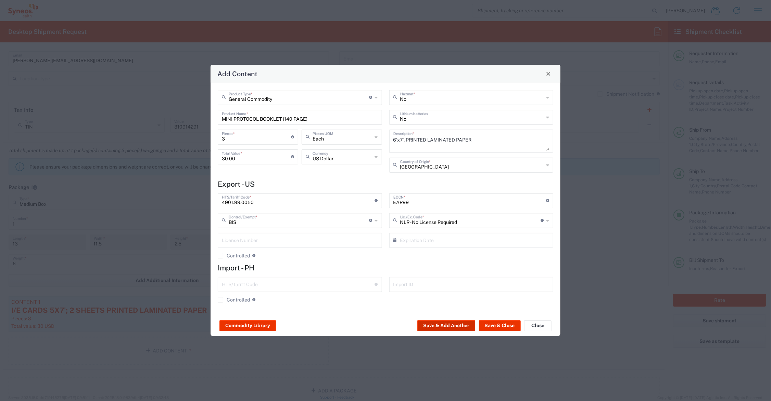
click at [435, 322] on button "Save & Add Another" at bounding box center [446, 326] width 58 height 11
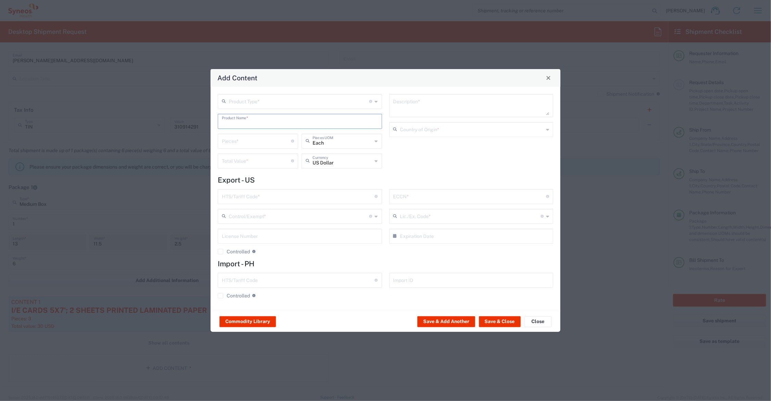
click at [243, 122] on input "text" at bounding box center [300, 121] width 156 height 12
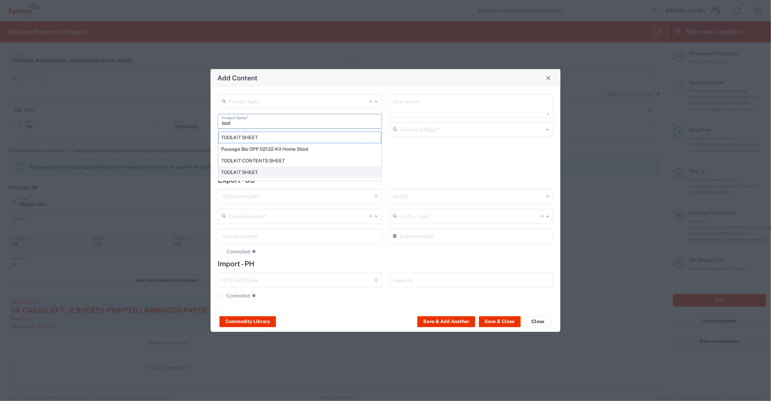
click at [248, 170] on div "TOOLKIT SHEET" at bounding box center [299, 173] width 163 height 12
type input "TOOLKIT SHEET"
type textarea "8.5X11 PRINTED PAPER DOCUMENT"
type input "[GEOGRAPHIC_DATA]"
type input "4901.10.0040"
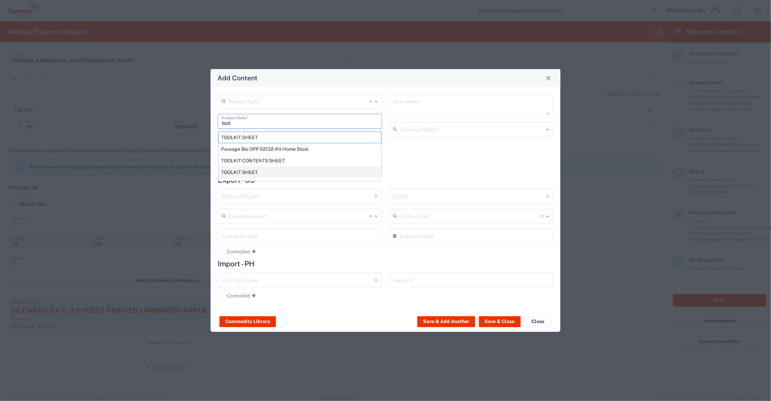
type input "BIS"
type input "EAR99"
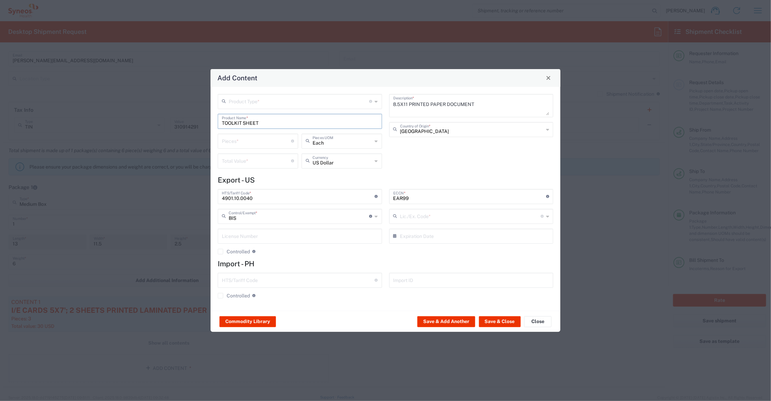
type input "NLR - No License Required"
click at [242, 139] on input "number" at bounding box center [256, 141] width 69 height 12
type input "1"
click at [246, 163] on input "number" at bounding box center [256, 161] width 69 height 12
type input ".35"
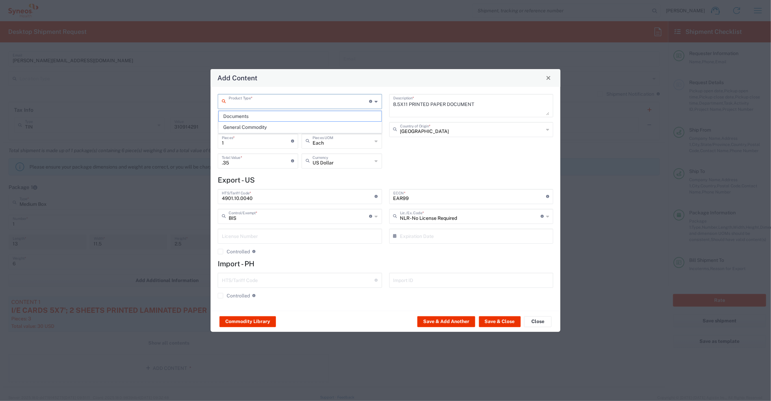
click at [257, 104] on input "text" at bounding box center [299, 101] width 141 height 12
click at [260, 127] on span "General Commodity" at bounding box center [300, 127] width 163 height 11
type input "General Commodity"
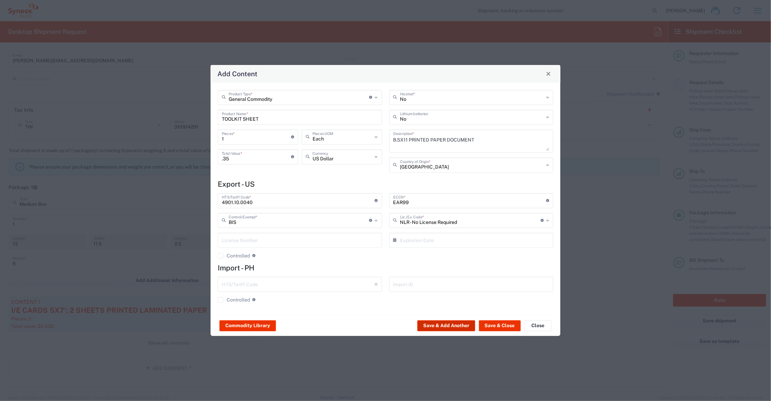
click at [436, 324] on button "Save & Add Another" at bounding box center [446, 326] width 58 height 11
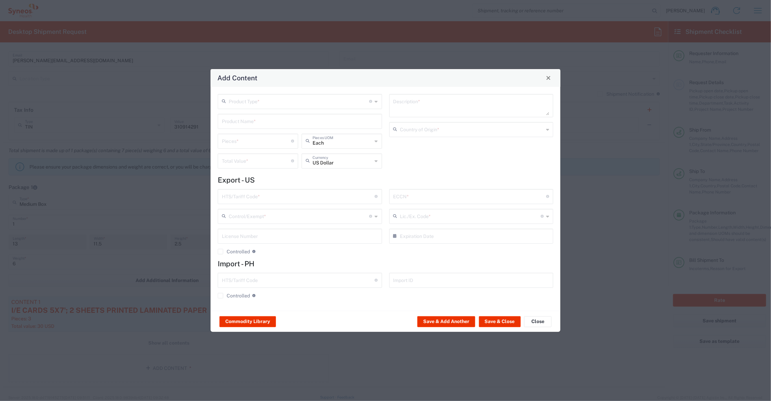
click at [276, 124] on input "text" at bounding box center [300, 121] width 156 height 12
click at [254, 148] on div "SUBJECT ID CARD" at bounding box center [299, 149] width 163 height 12
type input "SUBJECT ID CARD"
type textarea "3X5 PRINTED PAPER (BIZ CARD WEIGHT) CARD FOR ID DATA"
type input "[GEOGRAPHIC_DATA]"
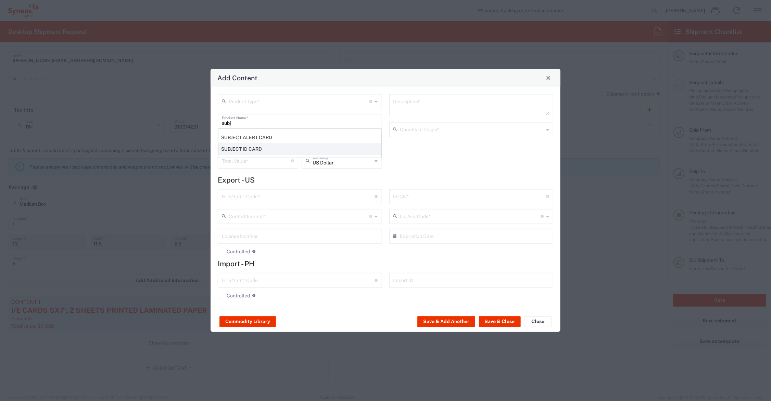
type input "4911.99.8000"
type input "BIS"
type input "EAR99"
type input "NLR - No License Required"
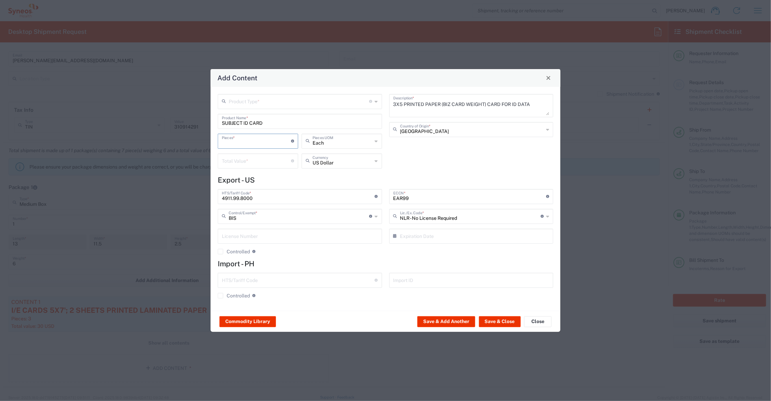
click at [247, 139] on input "number" at bounding box center [256, 141] width 69 height 12
type input "10"
click at [254, 161] on input "number" at bounding box center [256, 161] width 69 height 12
type input "3.50"
click at [248, 98] on input "text" at bounding box center [299, 101] width 141 height 12
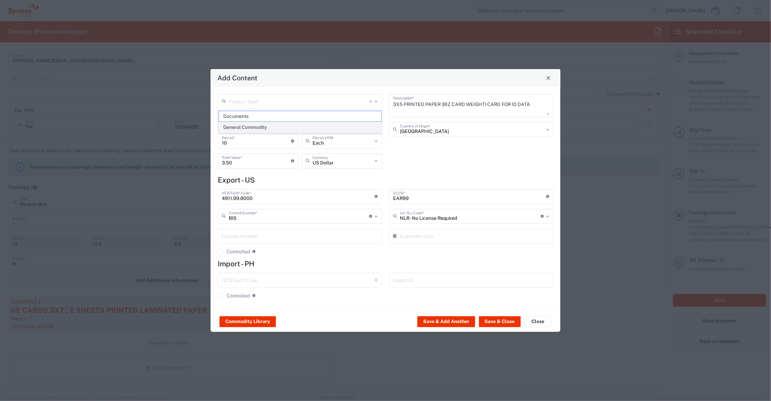
click at [250, 126] on span "General Commodity" at bounding box center [300, 127] width 163 height 11
type input "General Commodity"
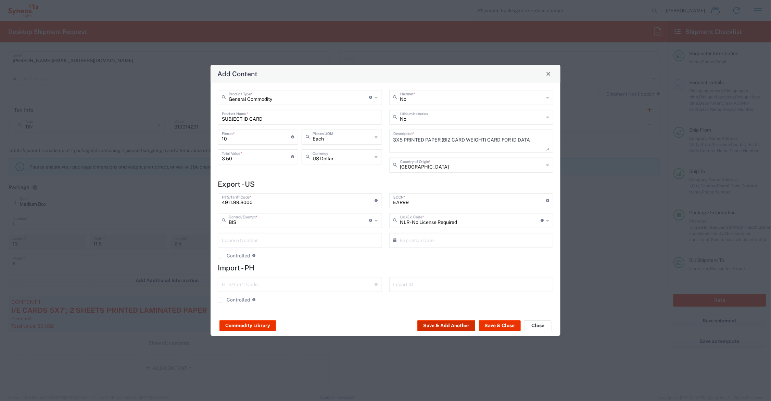
click at [438, 327] on button "Save & Add Another" at bounding box center [446, 326] width 58 height 11
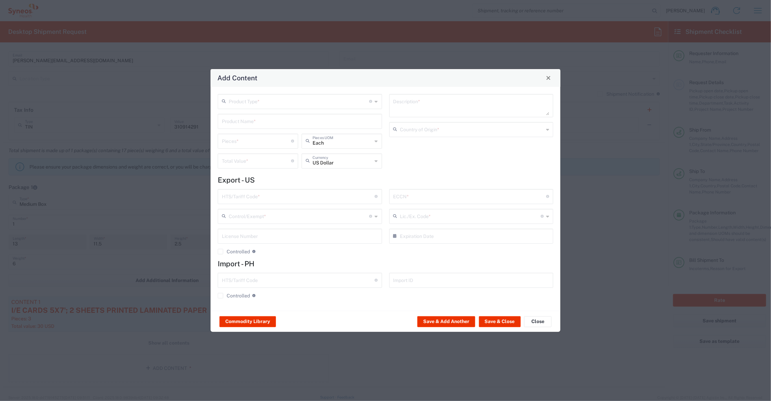
click at [230, 121] on input "text" at bounding box center [300, 121] width 156 height 12
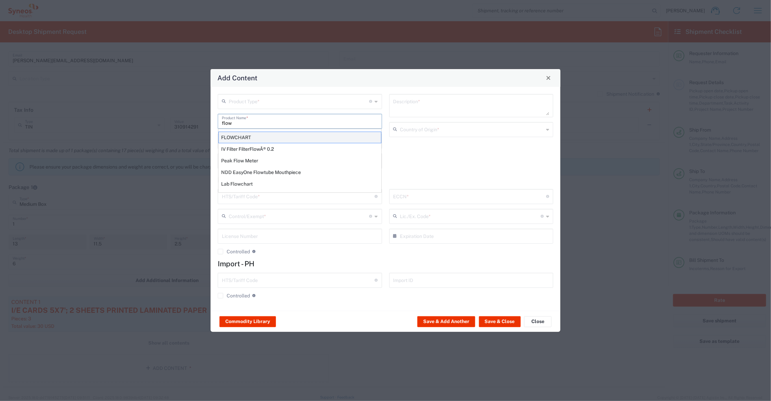
click at [241, 137] on div "FLOWCHART" at bounding box center [299, 138] width 163 height 12
type input "FLOWCHART"
type input "1"
type textarea "11'X8.5'; 1 SHEET PRINTED LAMINATED PAPER"
type input "[GEOGRAPHIC_DATA]"
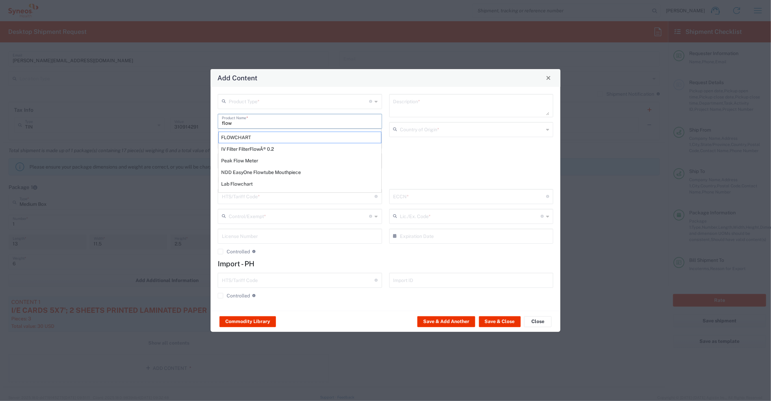
type input "4911.99.8000"
type input "BIS"
type input "EAR99"
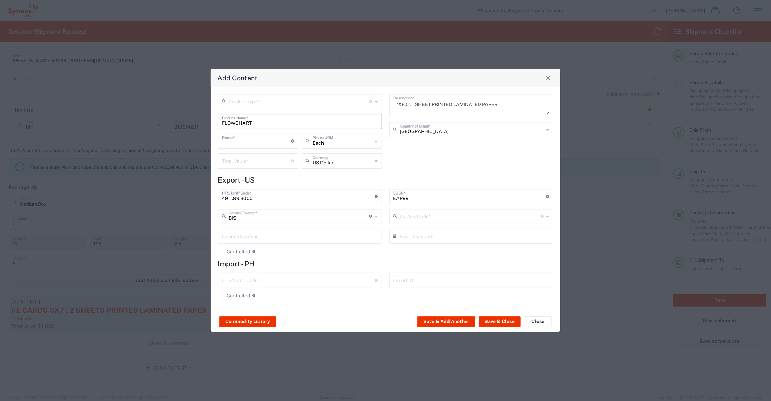
type input "NLR - No License Required"
drag, startPoint x: 230, startPoint y: 143, endPoint x: 218, endPoint y: 139, distance: 12.8
click at [218, 141] on div "1 Pieces * Number of pieces inside all the packages" at bounding box center [258, 141] width 80 height 15
type input "10"
click at [235, 160] on input "number" at bounding box center [256, 161] width 69 height 12
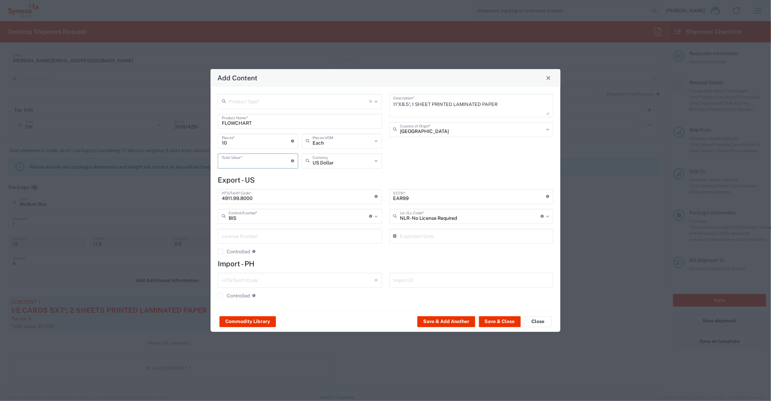
type input "2"
type input "50.00"
click at [242, 100] on input "text" at bounding box center [299, 101] width 141 height 12
click at [235, 129] on span "General Commodity" at bounding box center [300, 127] width 163 height 11
type input "General Commodity"
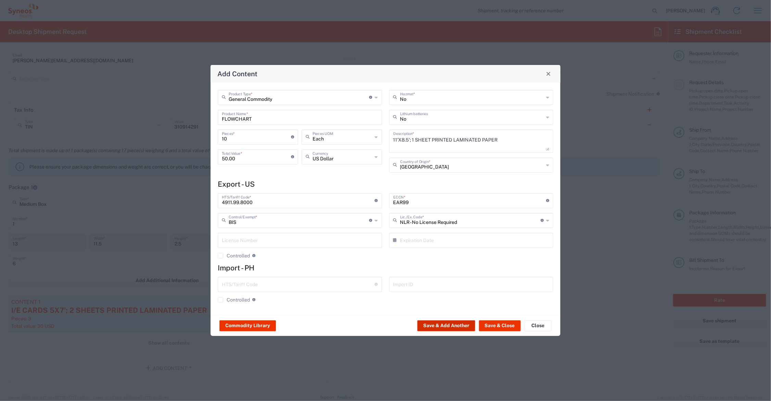
click at [442, 323] on button "Save & Add Another" at bounding box center [446, 326] width 58 height 11
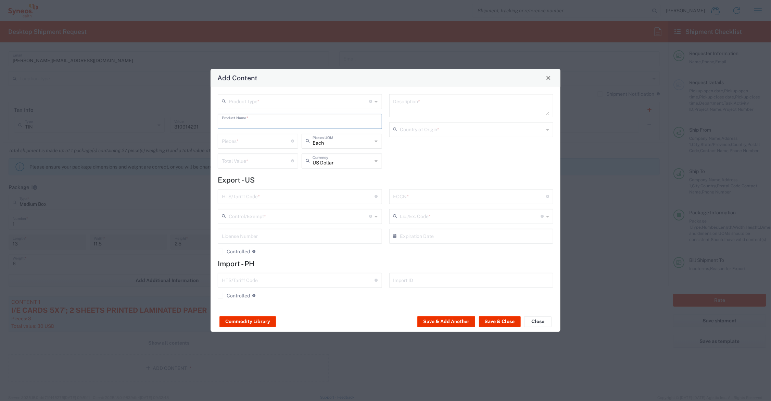
click at [243, 120] on input "text" at bounding box center [300, 121] width 156 height 12
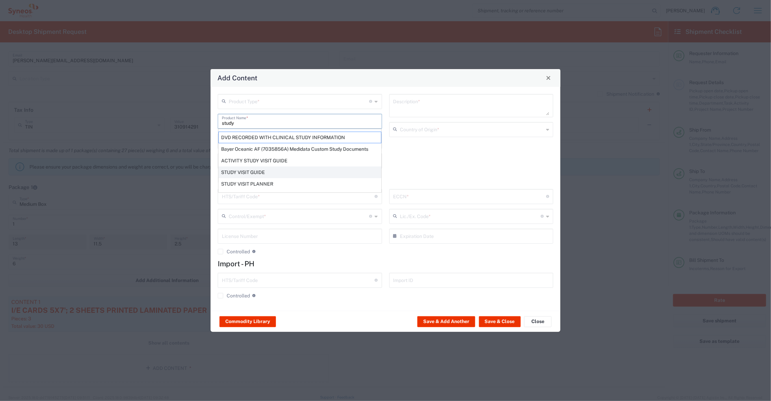
click at [252, 169] on div "STUDY VISIT GUIDE" at bounding box center [299, 173] width 163 height 12
type input "STUDY VISIT GUIDE"
type textarea "8.5 X 5.5' 12PP SADDLE STITCHED PRINTED PAPER BOOKLET 16 PAGES"
type input "[GEOGRAPHIC_DATA]"
type input "4901.99.0092"
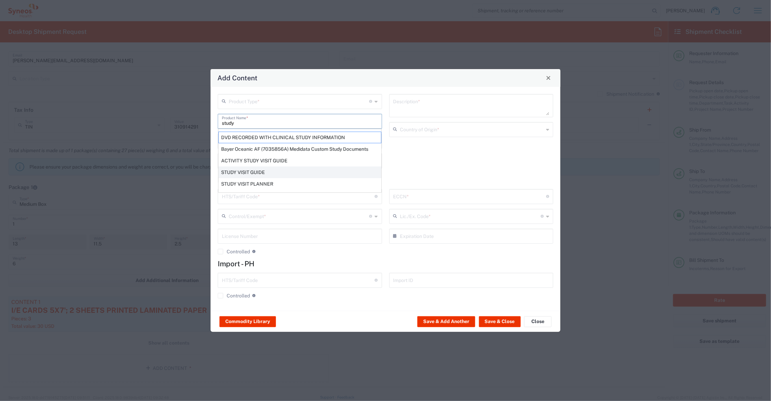
type input "BIS"
type input "EAR99"
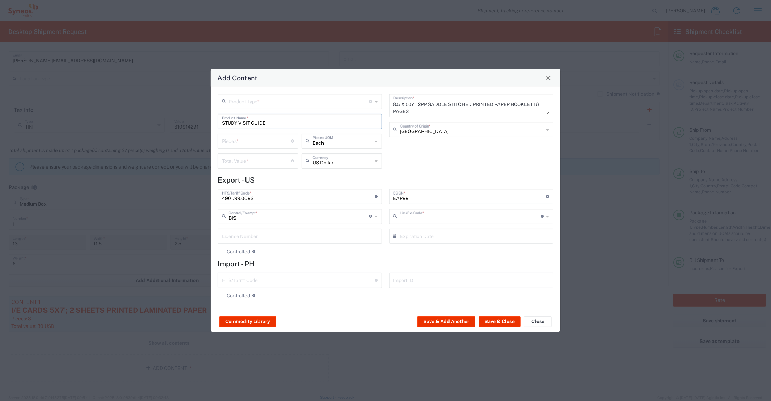
type input "NLR - No License Required"
click at [237, 141] on input "number" at bounding box center [256, 141] width 69 height 12
type input "6"
click at [231, 162] on input "number" at bounding box center [256, 161] width 69 height 12
type input "15.00"
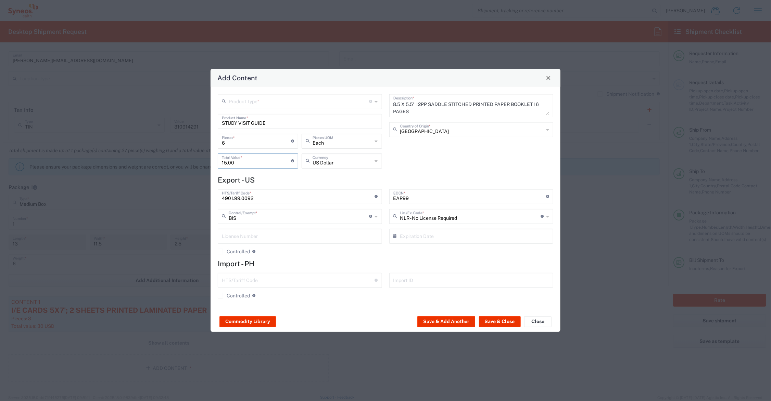
click at [245, 101] on input "text" at bounding box center [299, 101] width 141 height 12
click at [247, 126] on span "General Commodity" at bounding box center [300, 127] width 163 height 11
type input "General Commodity"
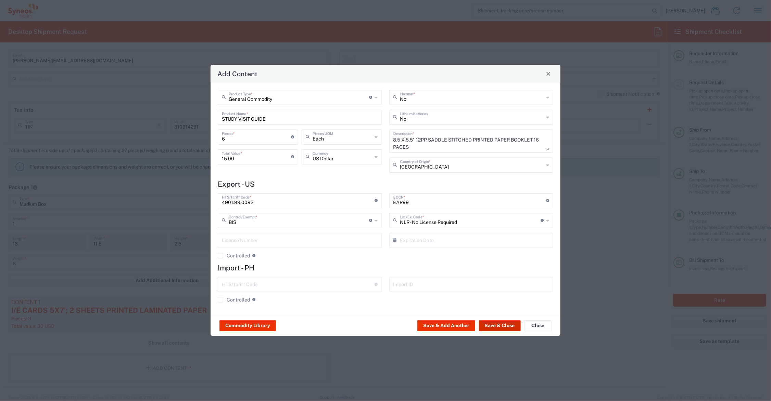
click at [495, 323] on button "Save & Close" at bounding box center [500, 326] width 42 height 11
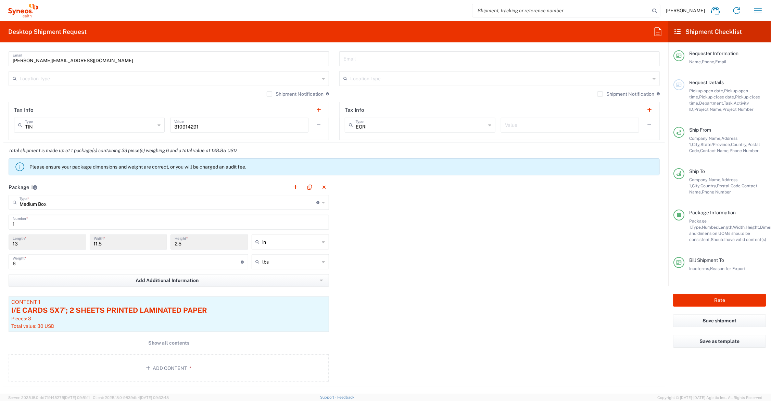
scroll to position [793, 0]
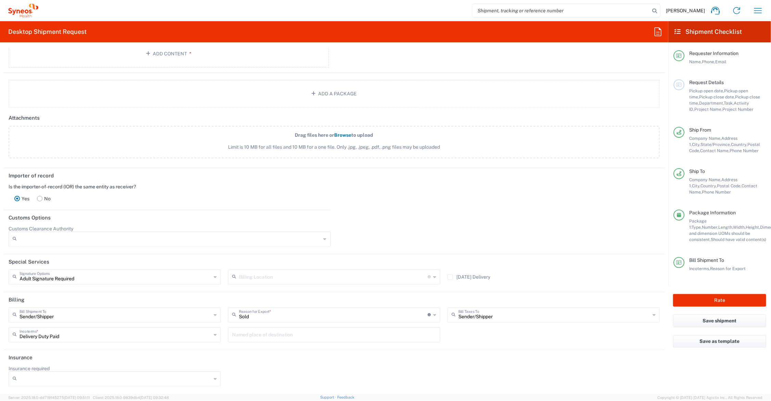
click at [40, 196] on rect at bounding box center [39, 198] width 5 height 5
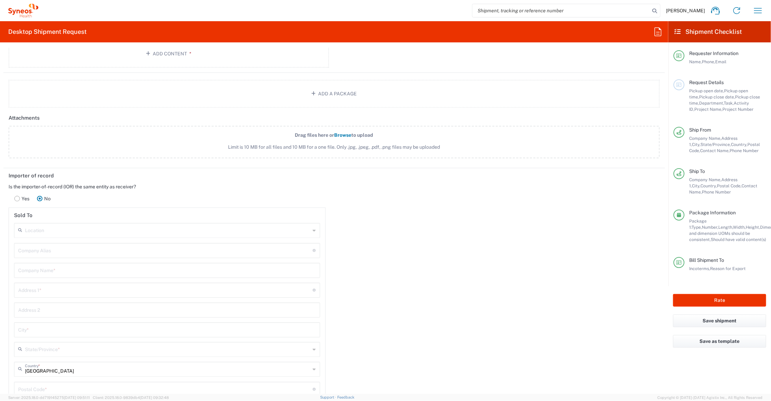
click at [68, 272] on input "text" at bounding box center [167, 270] width 298 height 12
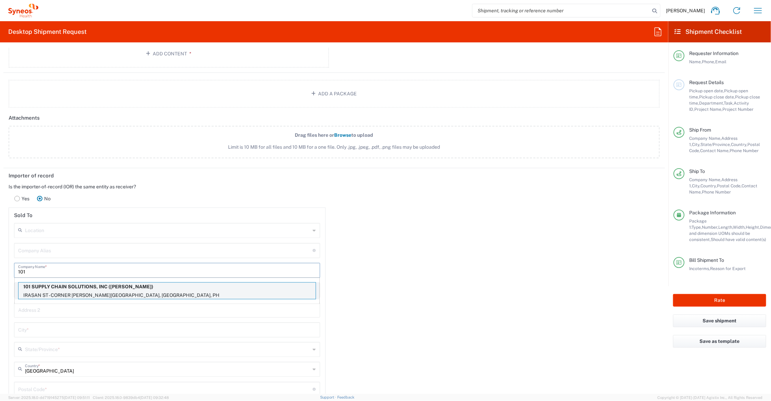
click at [82, 286] on p "101 SUPPLY CHAIN SOLUTIONS, INC ([PERSON_NAME])" at bounding box center [166, 287] width 297 height 9
type input "101 SUPPLY CHAIN SOLUTIONS, INC"
type input "IRASAN ST - CORNER [PERSON_NAME][GEOGRAPHIC_DATA]"
type input "PARANAQUE CITY"
type input "PH"
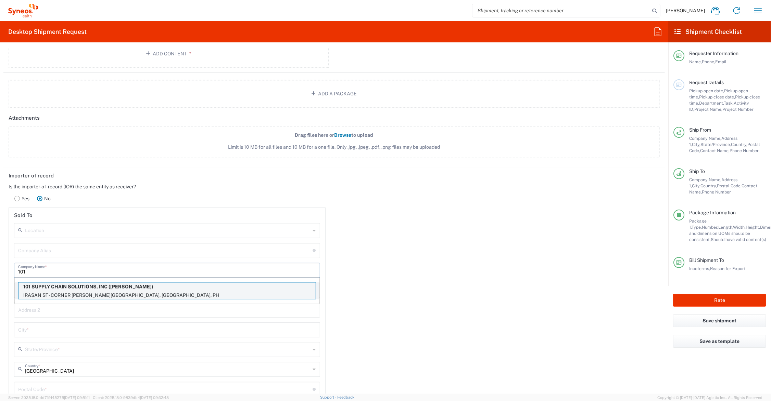
type input "[PERSON_NAME]"
type input "6328177274"
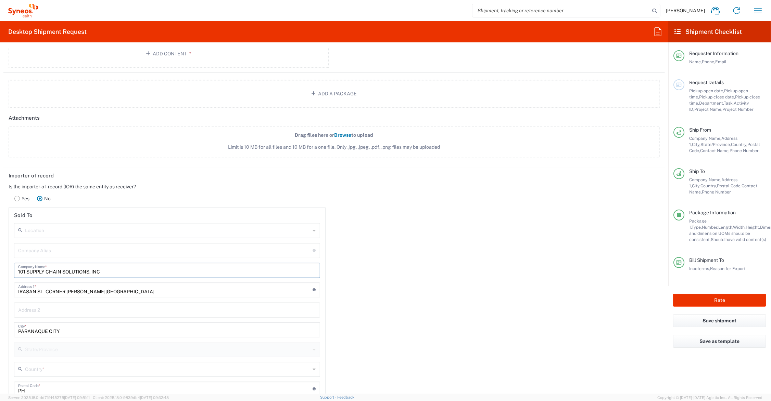
click at [18, 291] on input "IRASAN ST - CORNER [PERSON_NAME][GEOGRAPHIC_DATA]" at bounding box center [165, 290] width 295 height 12
click at [206, 291] on input "Unit Lot D Gedcor Square, IRASAN ST - CORNER [PERSON_NAME][GEOGRAPHIC_DATA]" at bounding box center [165, 290] width 295 height 12
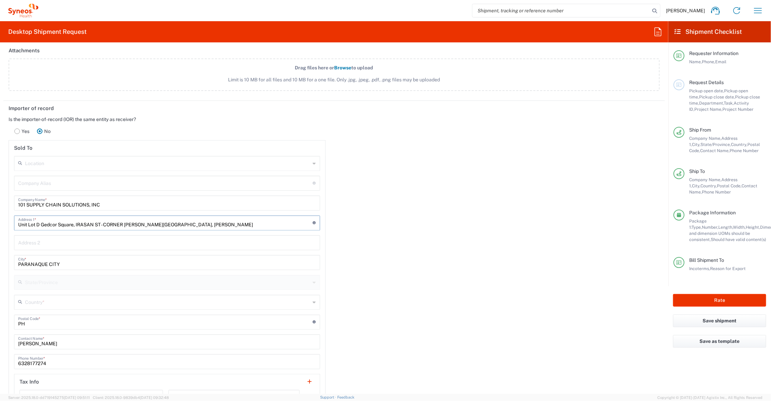
scroll to position [879, 0]
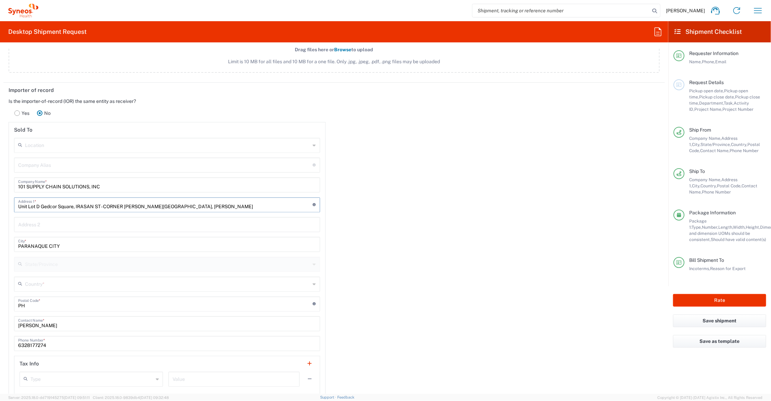
type input "Unit Lot D Gedcor Square, IRASAN ST - CORNER [PERSON_NAME][GEOGRAPHIC_DATA], [P…"
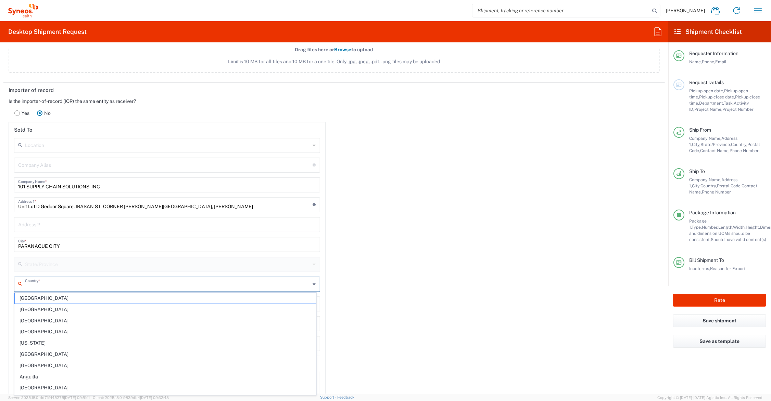
click at [65, 281] on input "text" at bounding box center [167, 284] width 285 height 12
click at [44, 300] on span "[GEOGRAPHIC_DATA]" at bounding box center [165, 298] width 301 height 11
type input "[GEOGRAPHIC_DATA]"
drag, startPoint x: 30, startPoint y: 307, endPoint x: 8, endPoint y: 304, distance: 22.8
click at [8, 304] on main "Is the importer-of-record (IOR) the same entity as receiver? Yes No Sold To Loc…" at bounding box center [166, 247] width 327 height 299
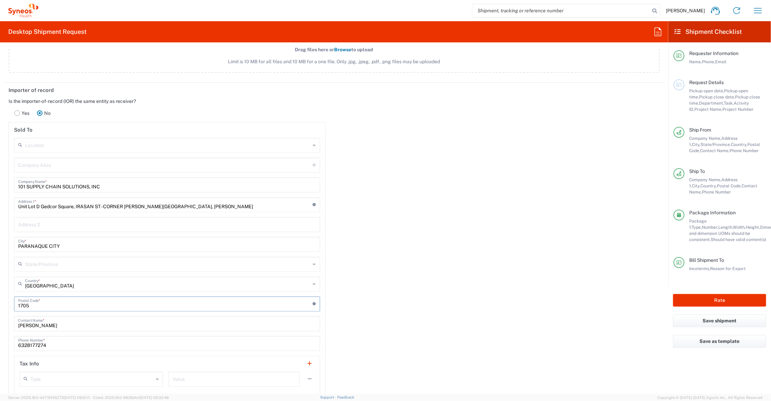
type input "1705"
drag, startPoint x: 217, startPoint y: 204, endPoint x: 105, endPoint y: 203, distance: 111.2
click at [105, 203] on input "Unit Lot D Gedcor Square, IRASAN ST - CORNER [PERSON_NAME][GEOGRAPHIC_DATA], [P…" at bounding box center [165, 204] width 295 height 12
type input "Unit Lot D Gedcor Square, [STREET_ADDRESS]"
click at [124, 225] on input "text" at bounding box center [167, 224] width 298 height 12
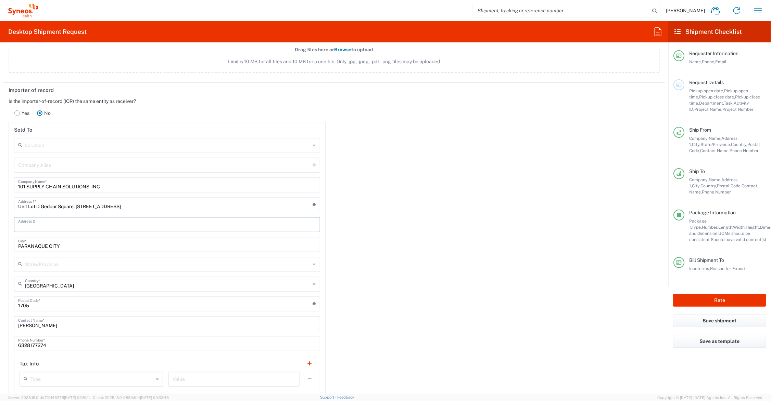
paste input "CORNER [PERSON_NAME][GEOGRAPHIC_DATA], San [PERSON_NAME]"
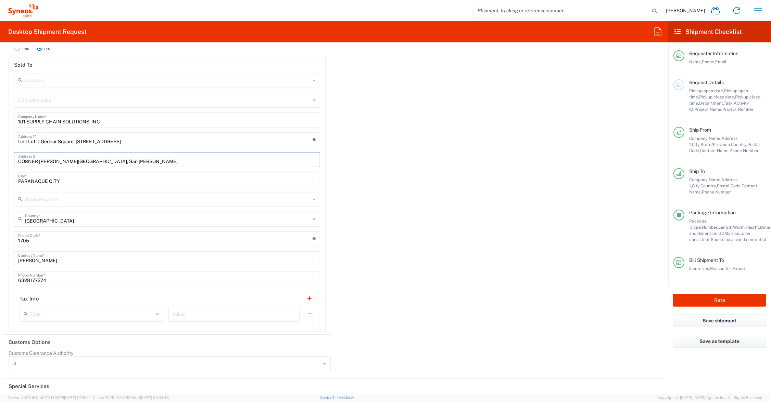
scroll to position [964, 0]
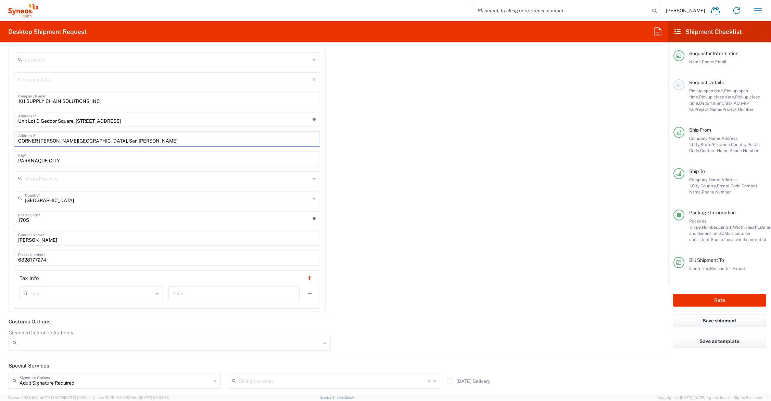
type input "CORNER [PERSON_NAME][GEOGRAPHIC_DATA], San [PERSON_NAME]"
click at [61, 292] on input "text" at bounding box center [91, 293] width 123 height 12
click at [40, 340] on span "TIN" at bounding box center [91, 342] width 140 height 11
type input "TIN"
click at [188, 295] on input "text" at bounding box center [233, 293] width 123 height 12
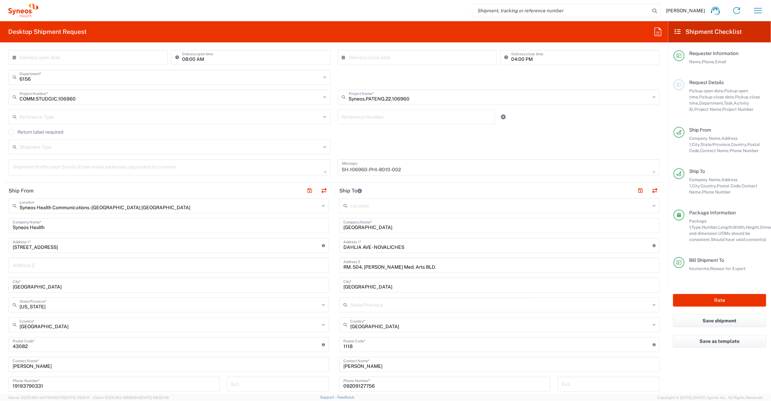
scroll to position [127, 0]
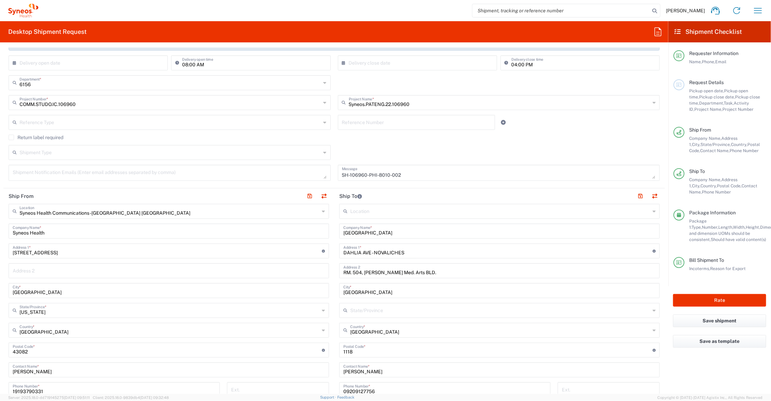
type input "008-077-784-000"
click at [20, 171] on textarea at bounding box center [170, 173] width 314 height 12
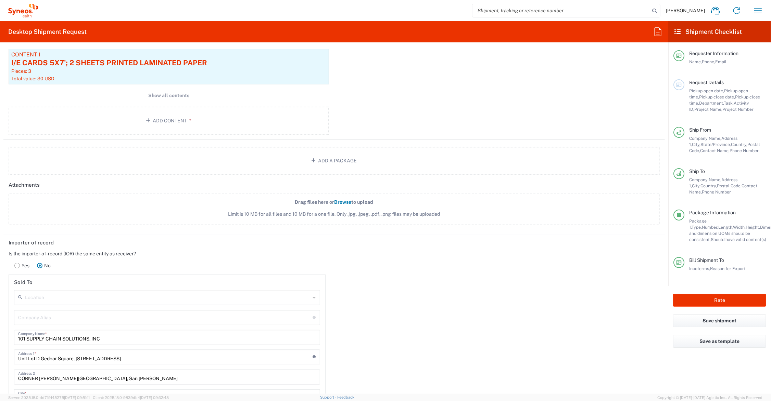
scroll to position [641, 0]
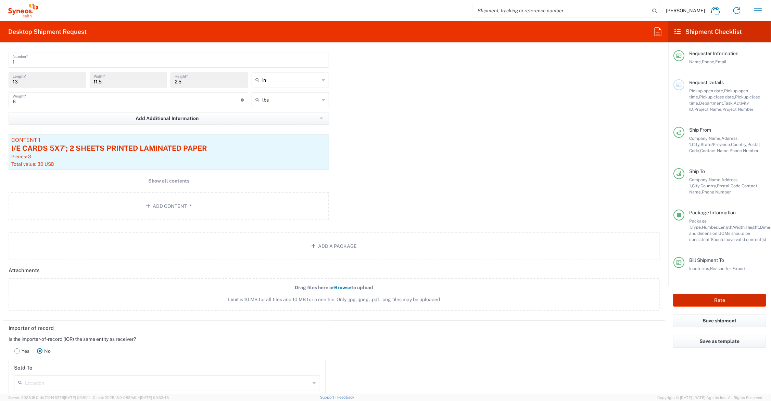
type textarea "[PERSON_NAME][EMAIL_ADDRESS][PERSON_NAME][DOMAIN_NAME]"
click at [698, 299] on button "Rate" at bounding box center [719, 300] width 93 height 13
type input "Syneos.PATENG.22.106960"
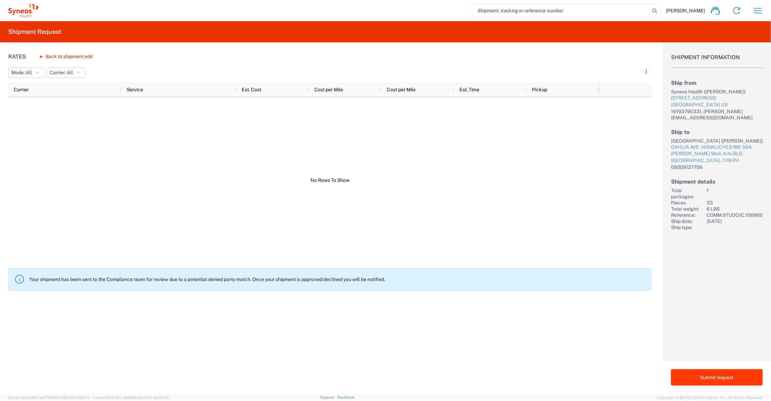
click at [708, 375] on button "Submit request" at bounding box center [717, 378] width 92 height 16
